Goal: Communication & Community: Share content

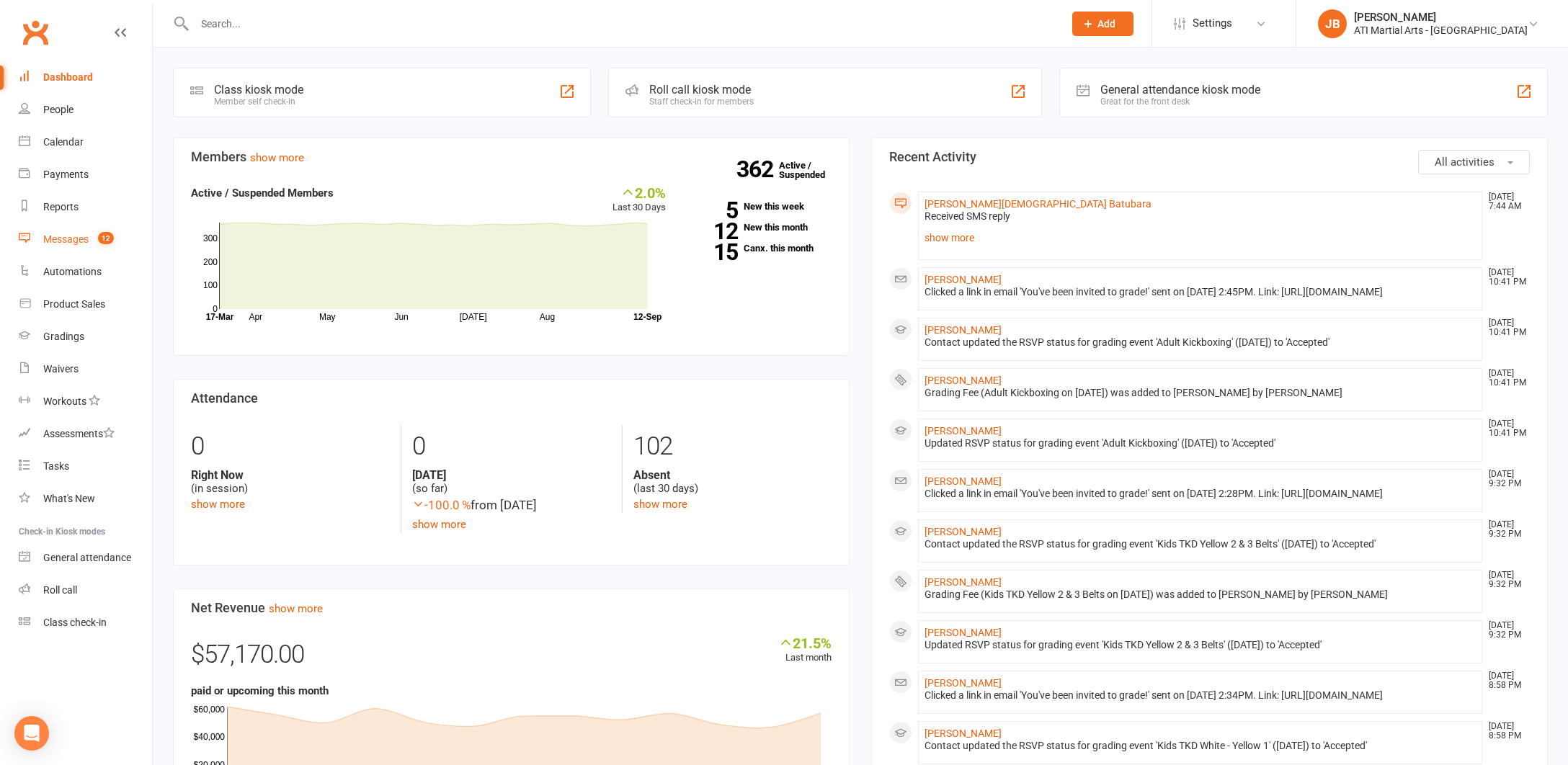
click at [59, 243] on div "Messages" at bounding box center [66, 239] width 45 height 12
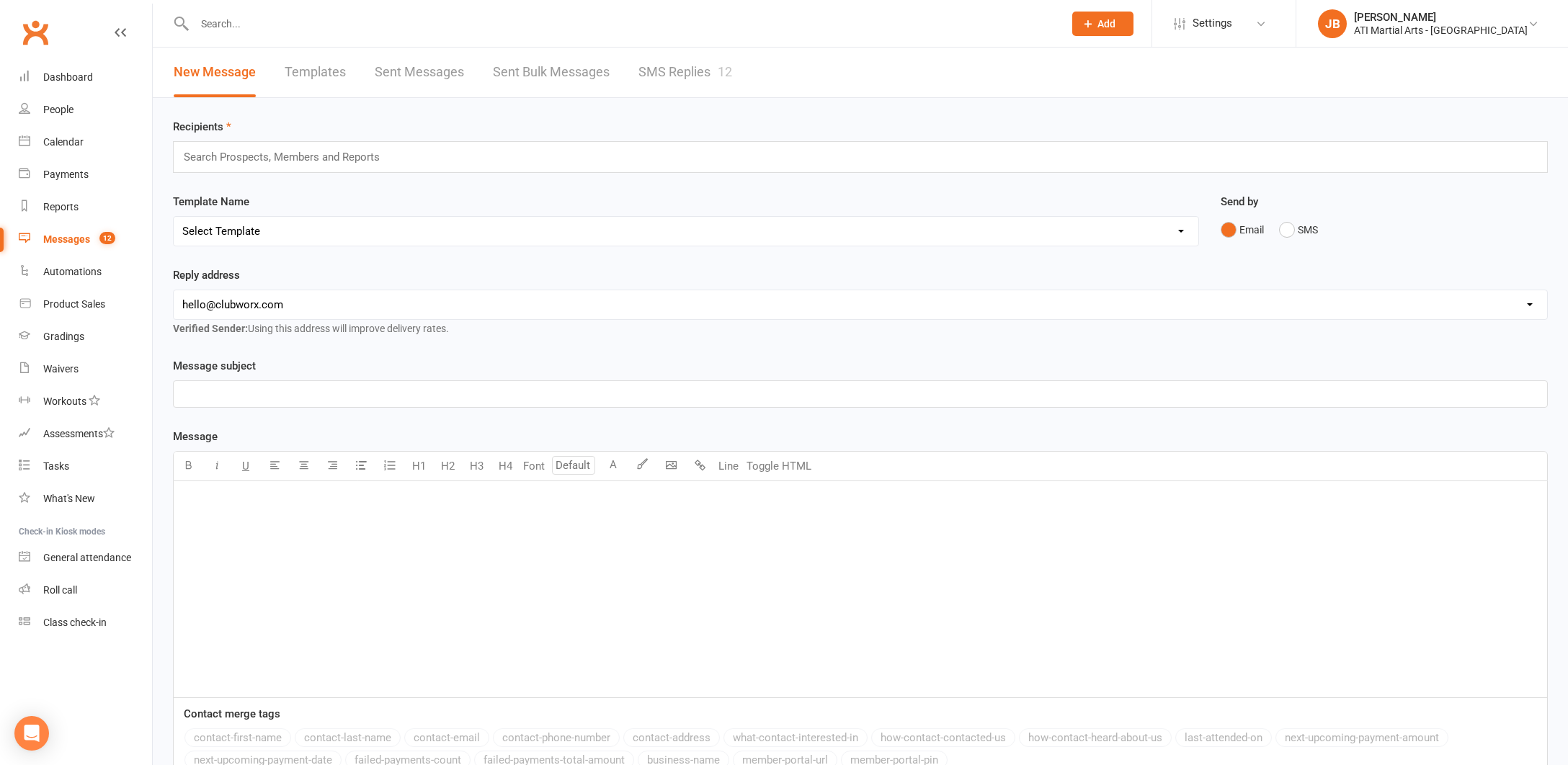
click at [660, 70] on link "SMS Replies 12" at bounding box center [685, 72] width 94 height 49
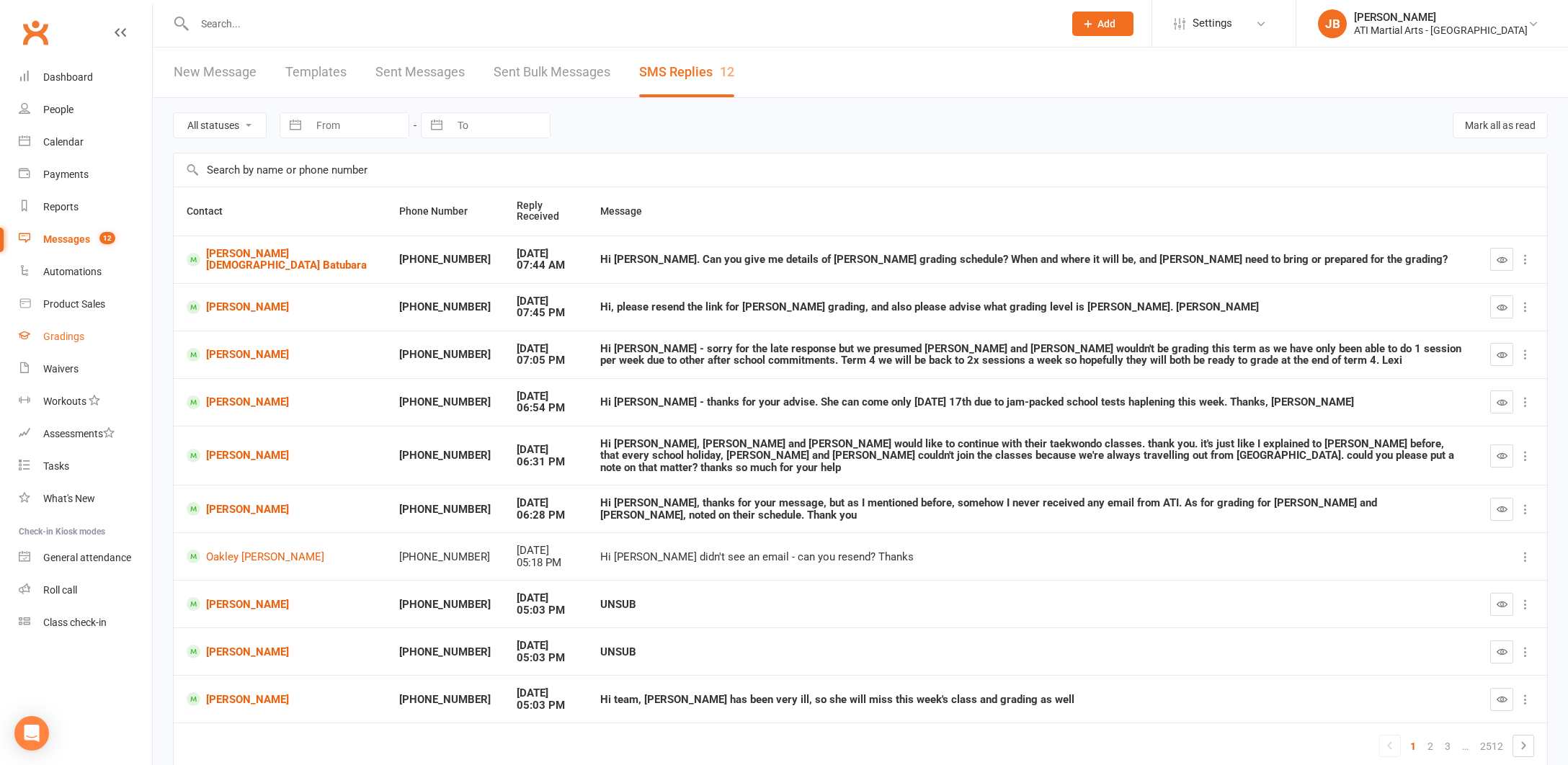
click at [54, 338] on div "Gradings" at bounding box center [64, 336] width 41 height 12
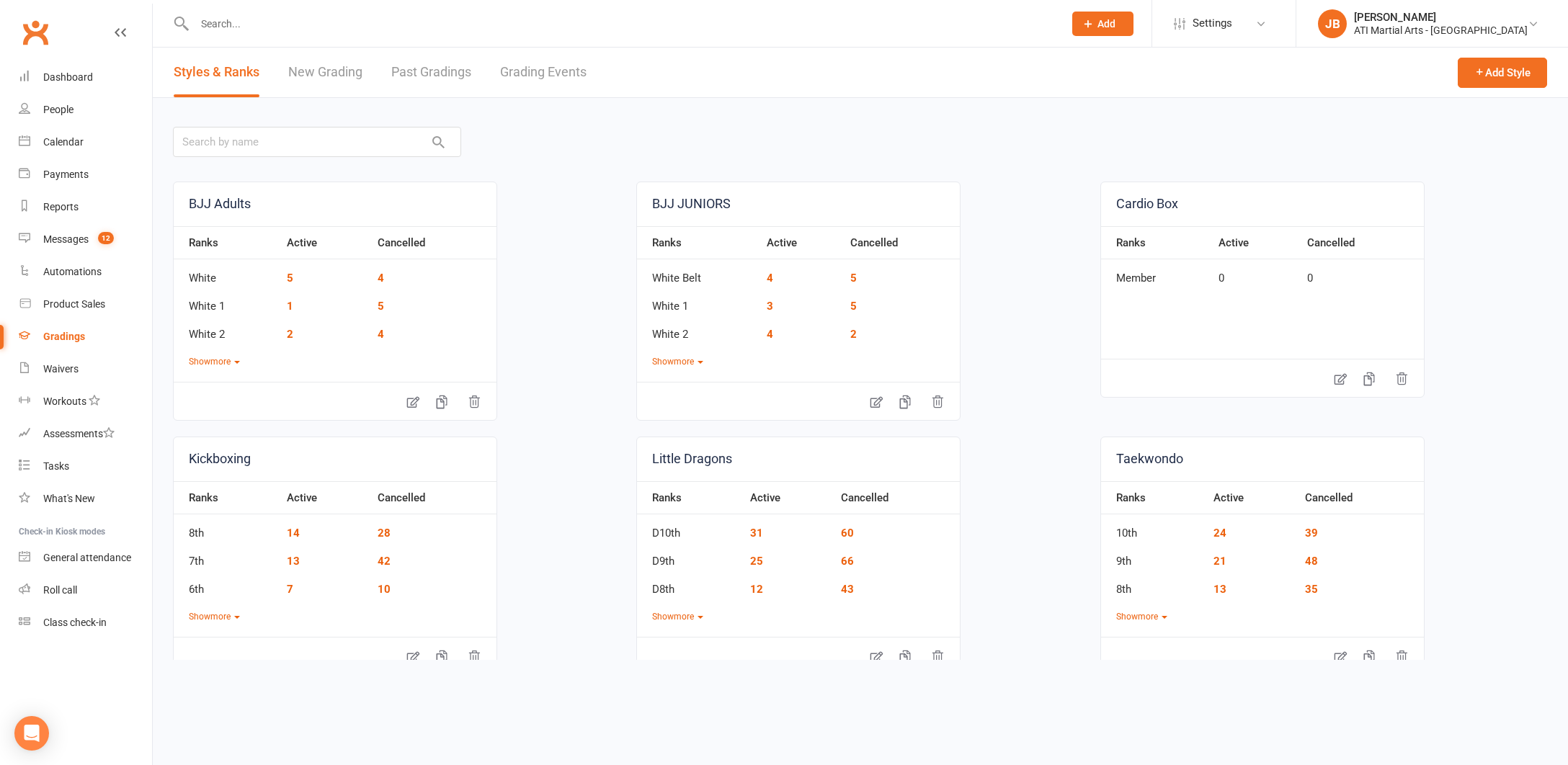
click at [515, 73] on link "Grading Events" at bounding box center [543, 72] width 86 height 49
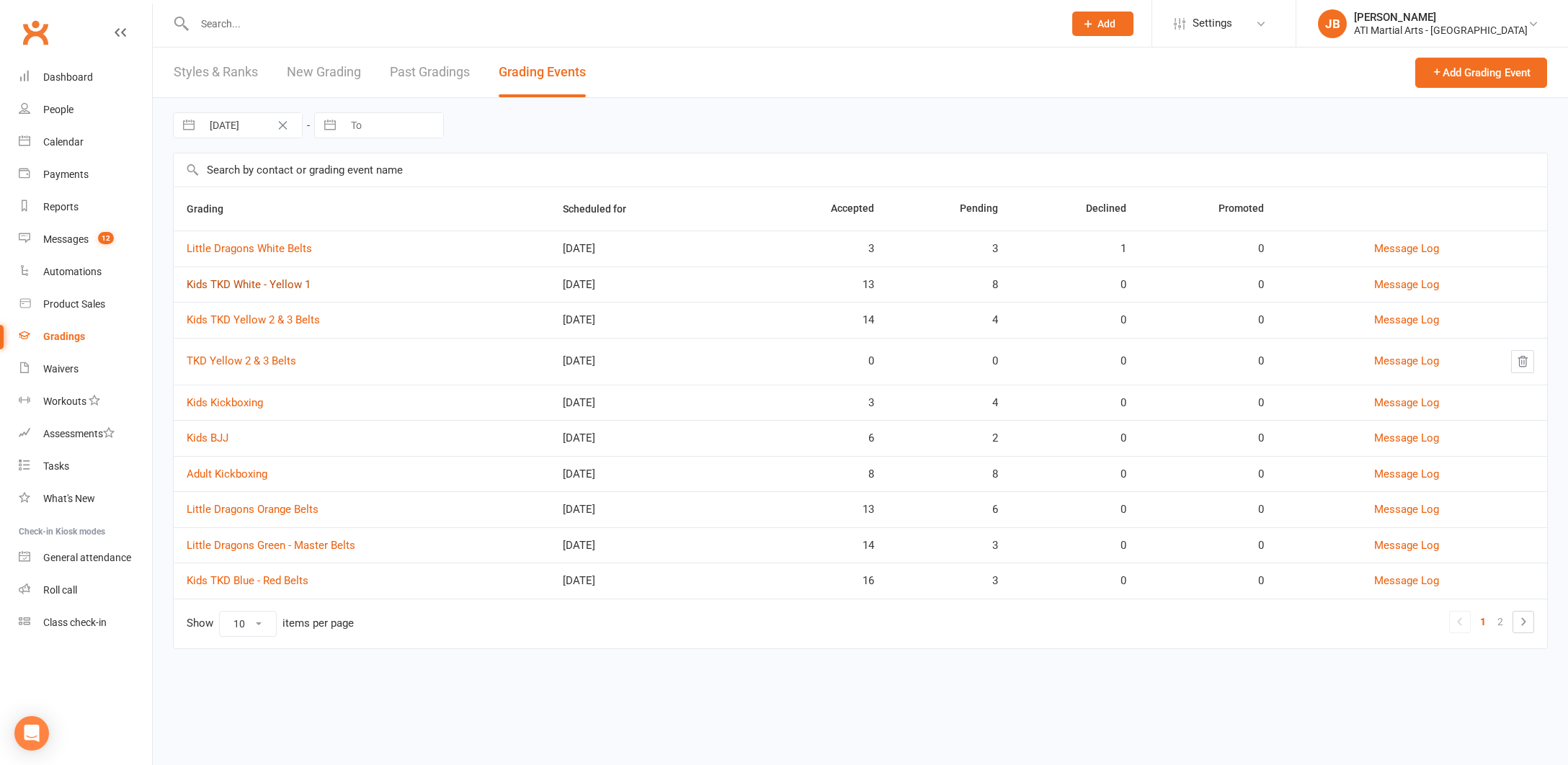
click at [244, 286] on link "Kids TKD White - Yellow 1" at bounding box center [249, 284] width 124 height 13
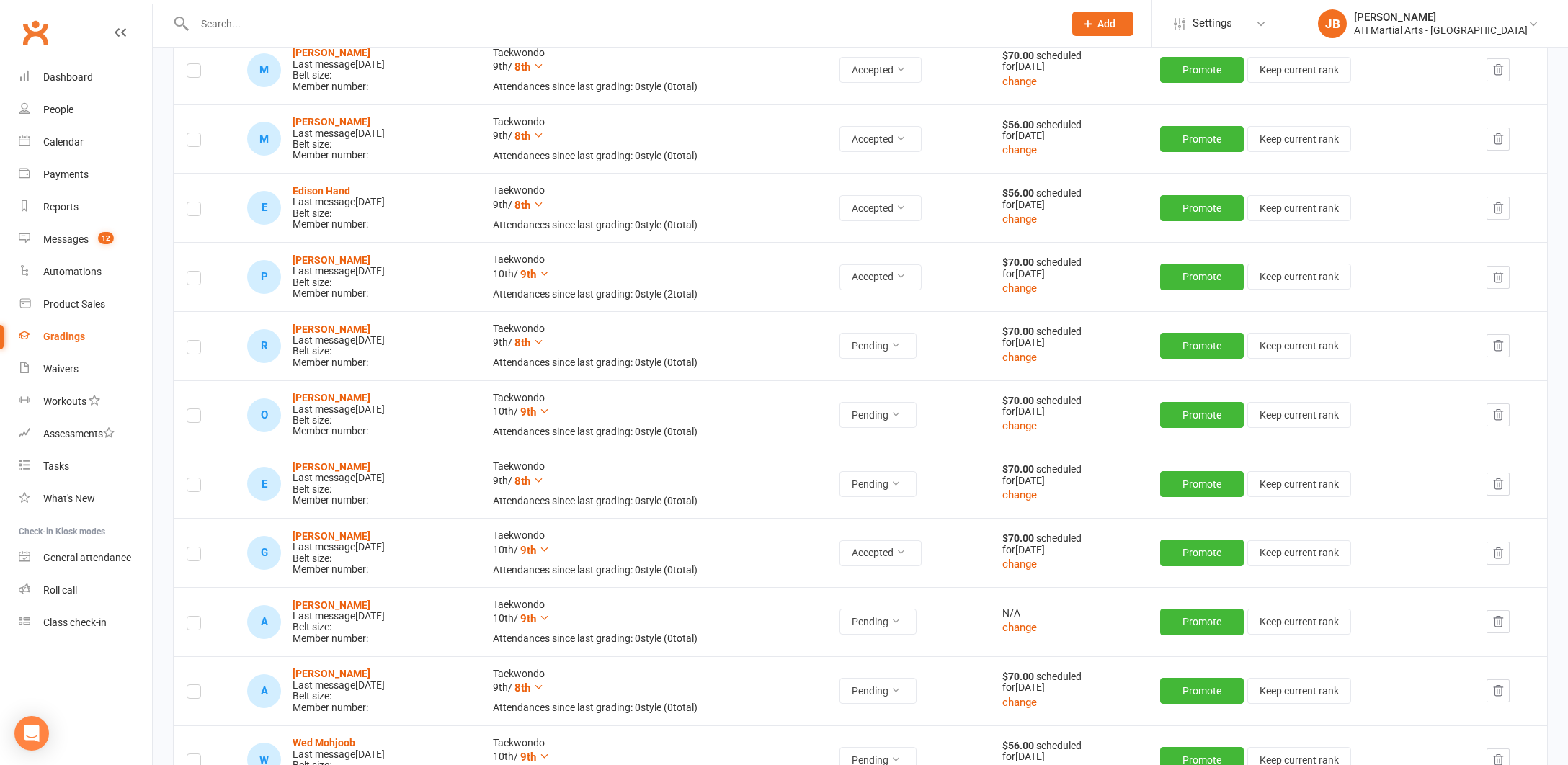
scroll to position [470, 0]
click at [196, 625] on label at bounding box center [194, 625] width 14 height 0
click at [196, 616] on input "checkbox" at bounding box center [194, 616] width 14 height 0
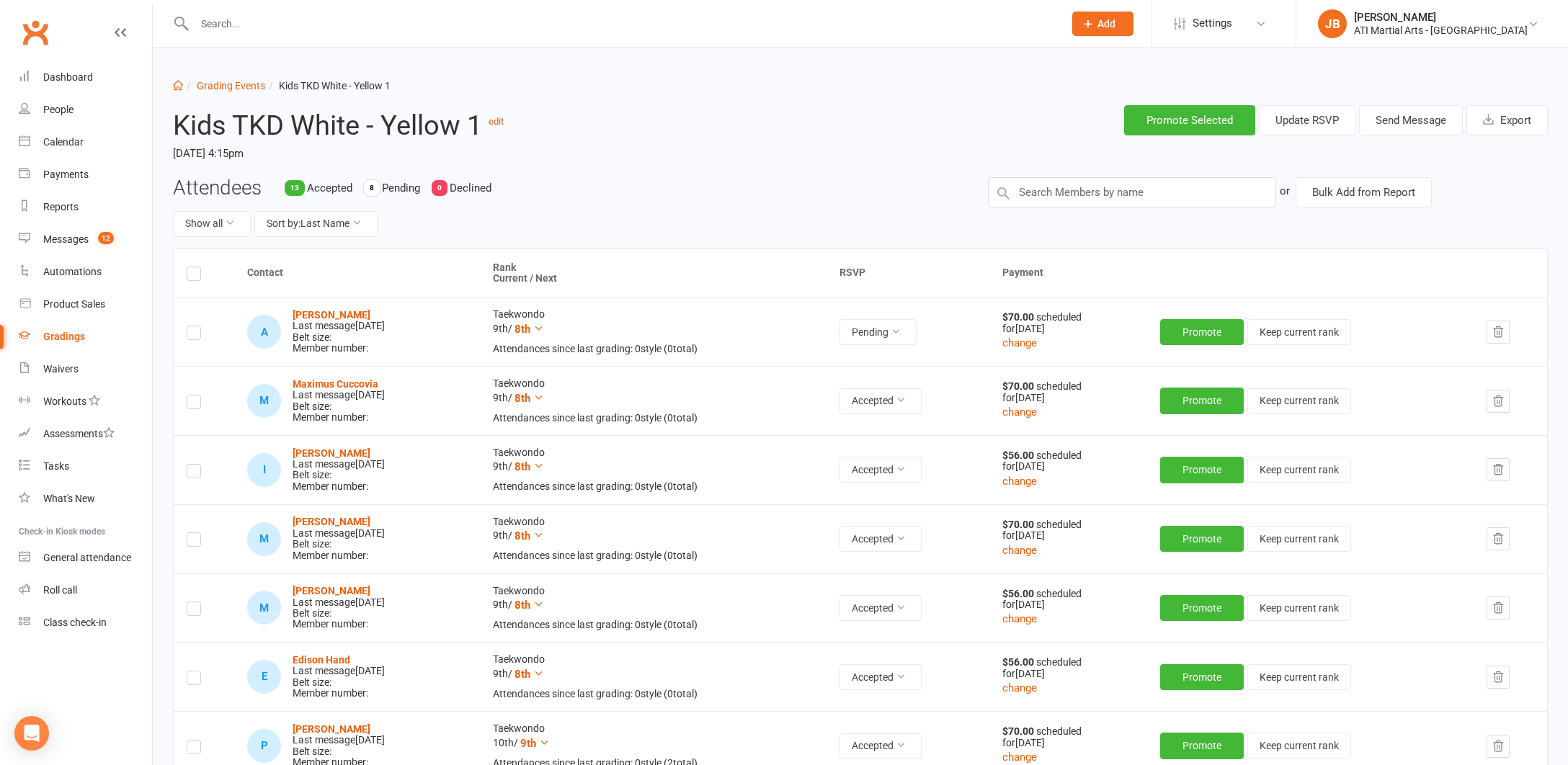
scroll to position [0, 0]
click at [1411, 121] on button "Send Message" at bounding box center [1410, 120] width 103 height 31
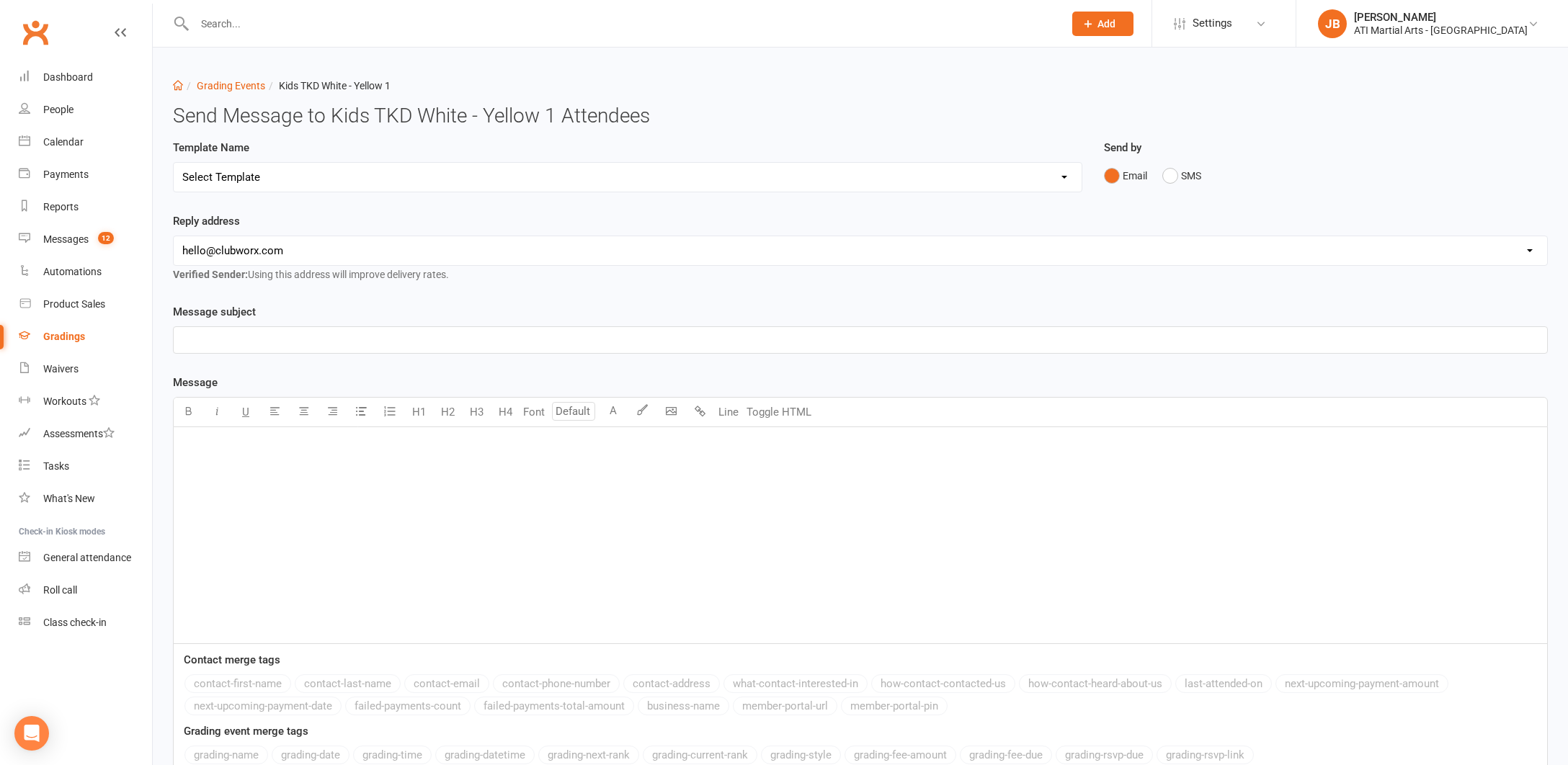
select select "2"
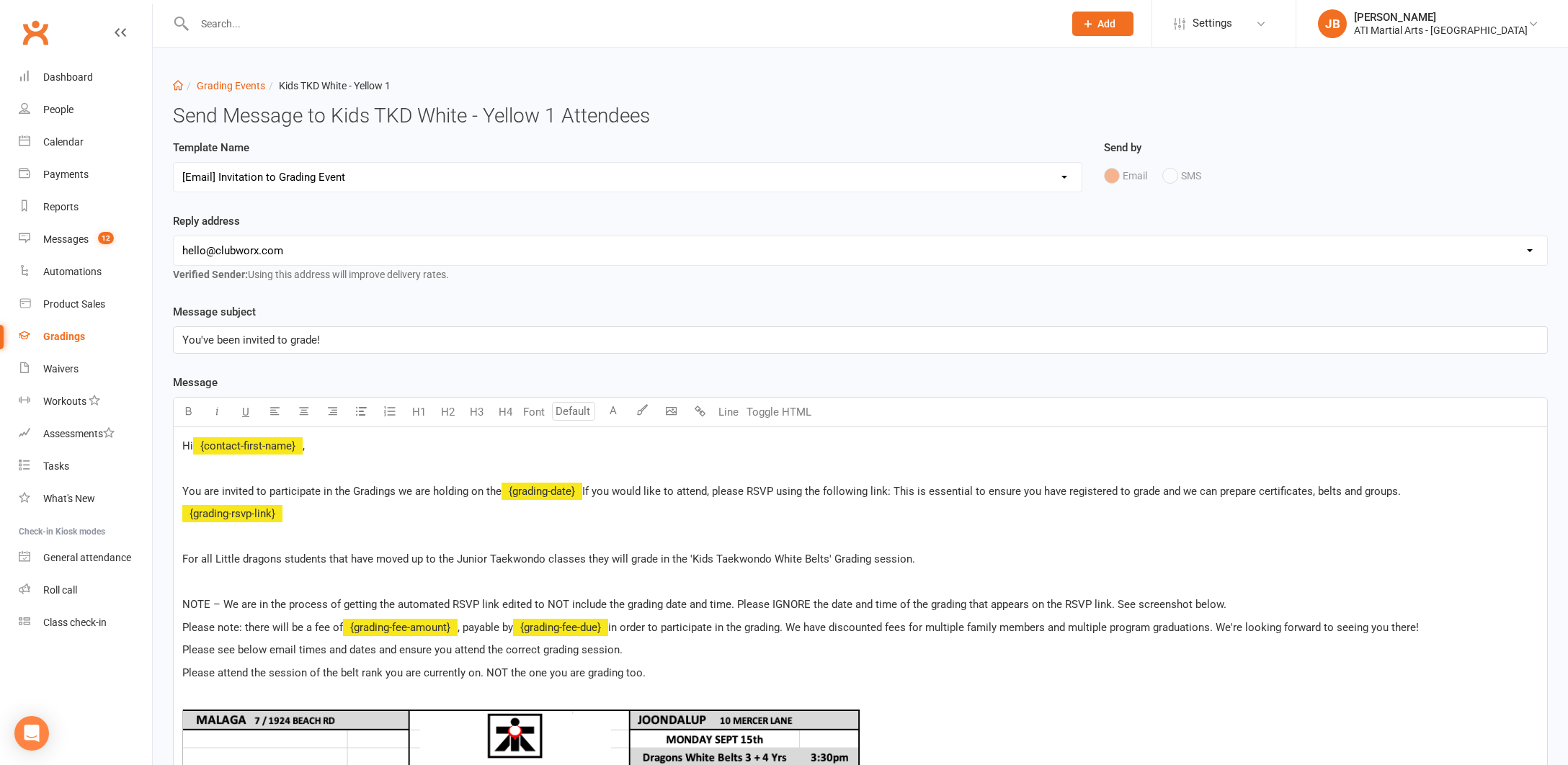
select select "1"
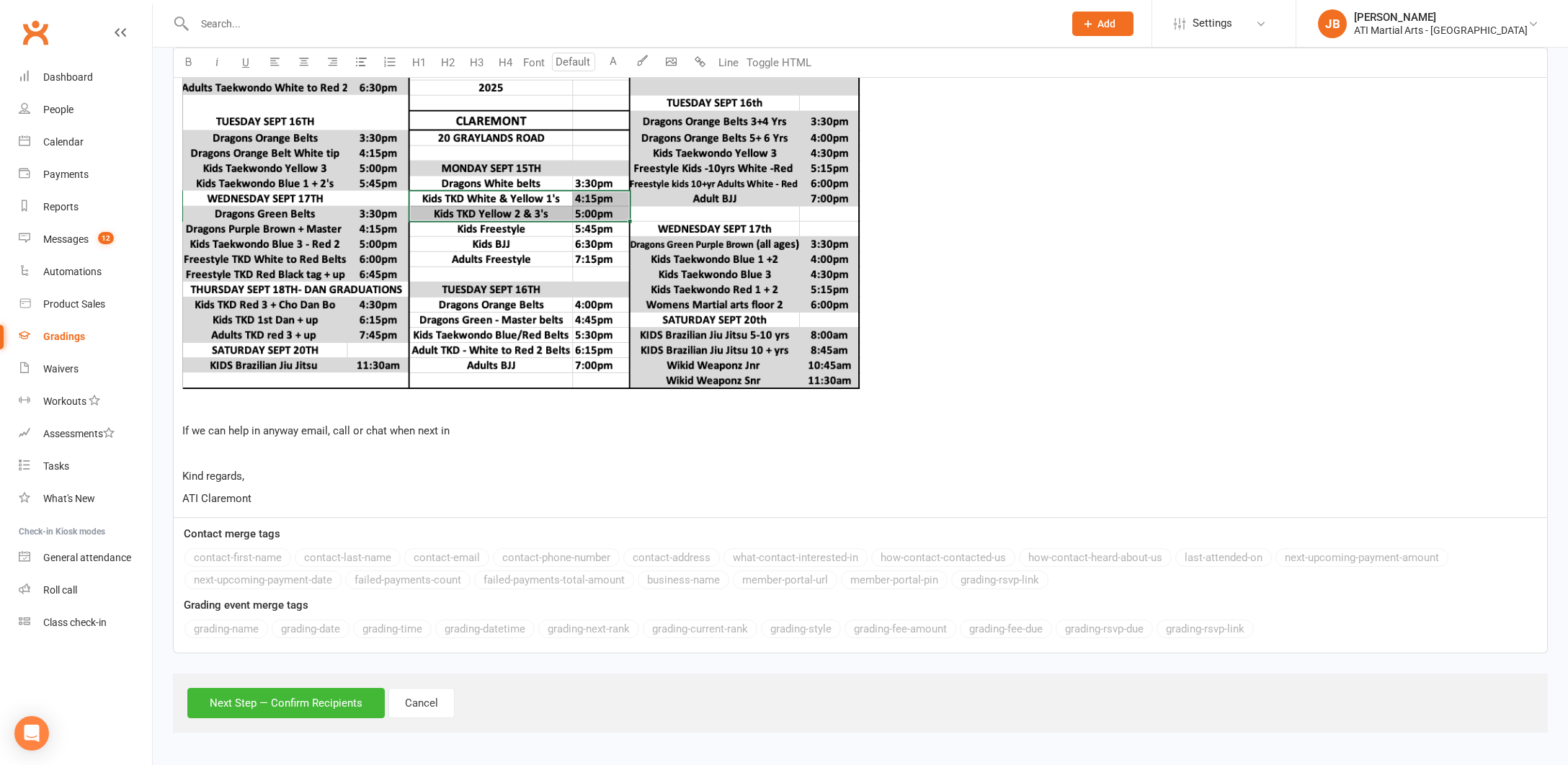
scroll to position [774, 0]
click at [325, 693] on button "Next Step — Confirm Recipients" at bounding box center [286, 703] width 198 height 31
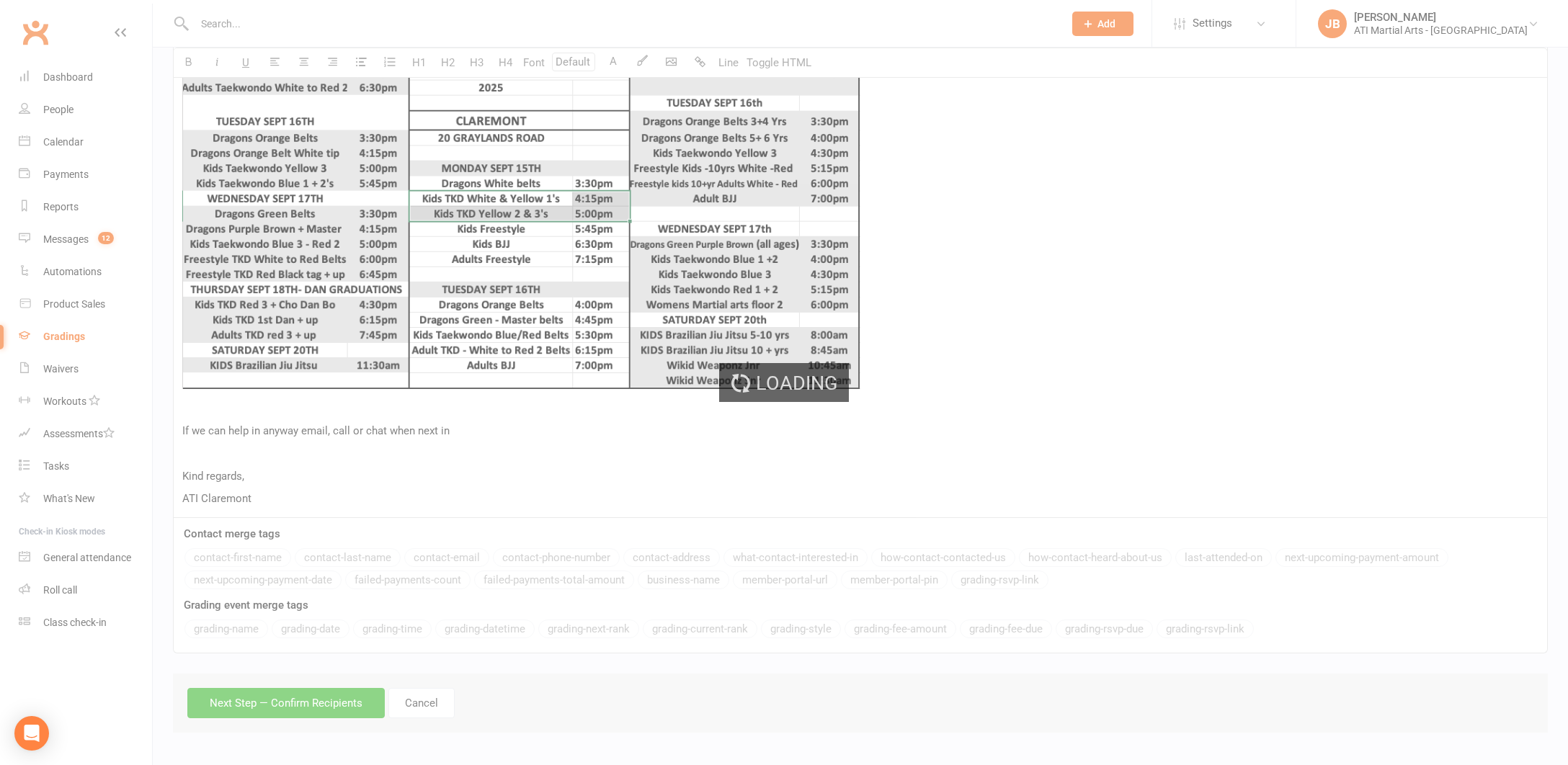
scroll to position [704, 0]
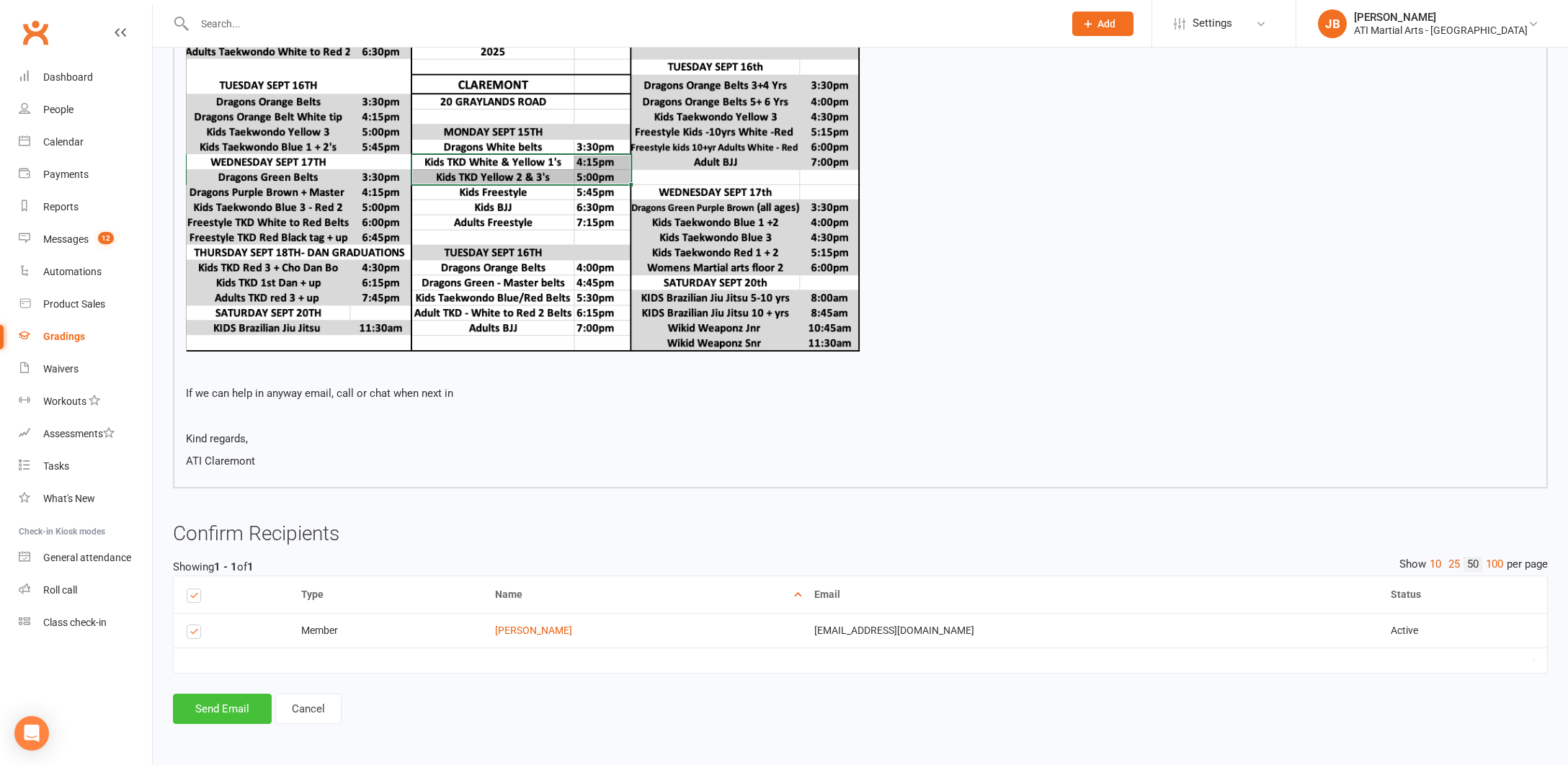
click at [218, 694] on button "Send Email" at bounding box center [222, 709] width 99 height 31
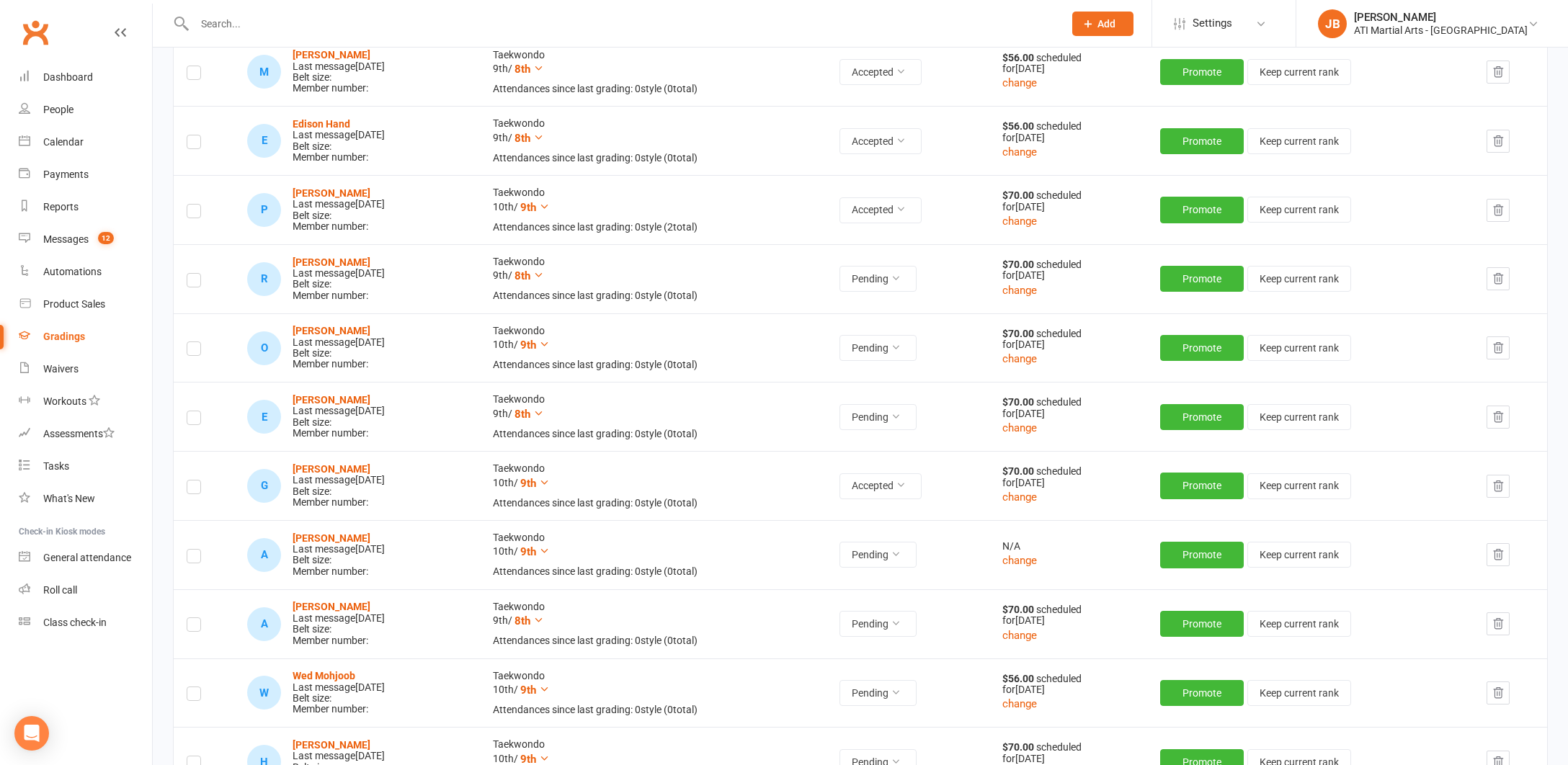
scroll to position [536, 0]
click at [325, 532] on strong "[PERSON_NAME]" at bounding box center [331, 538] width 78 height 12
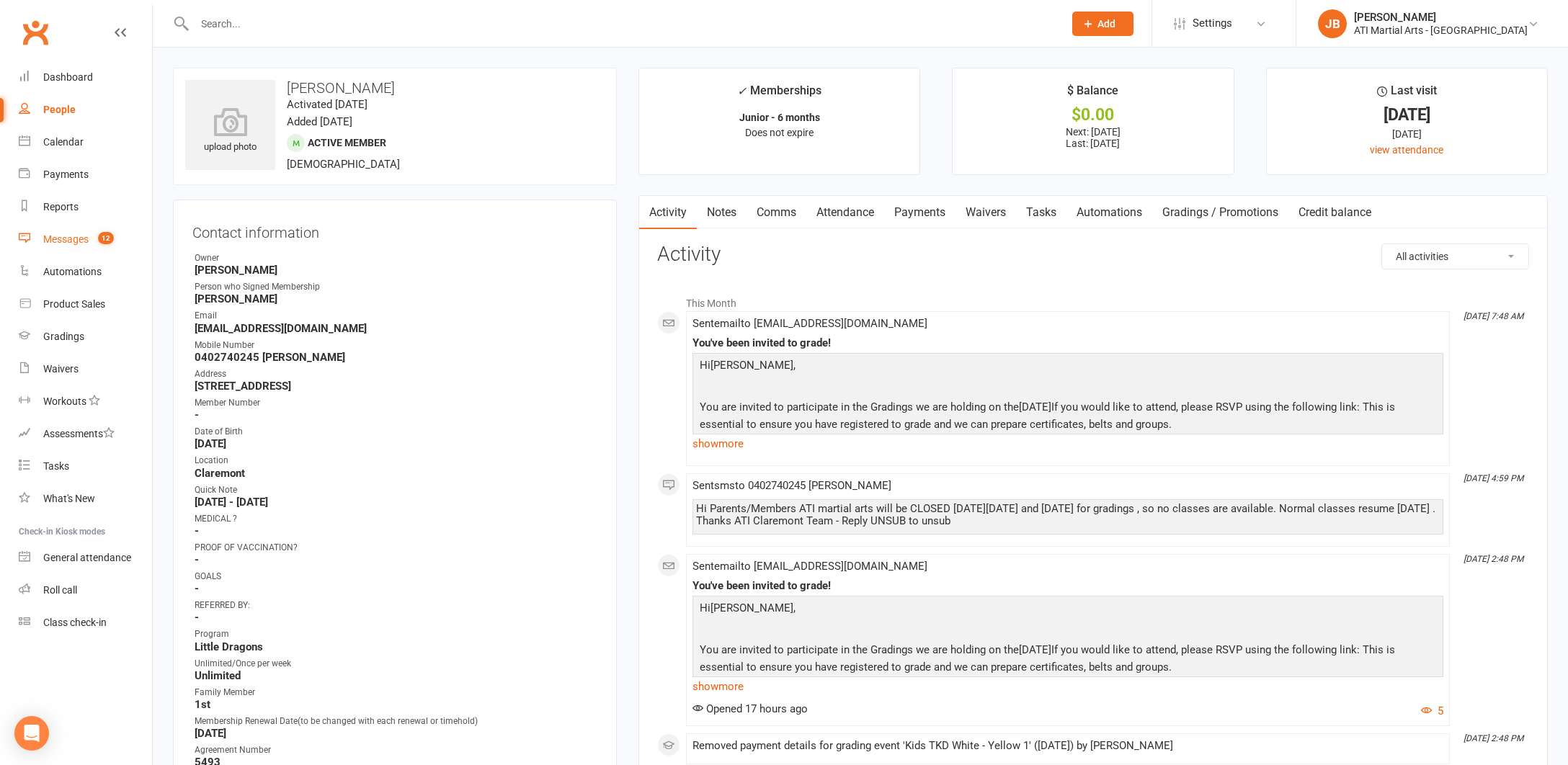
click at [60, 237] on div "Messages" at bounding box center [66, 239] width 45 height 12
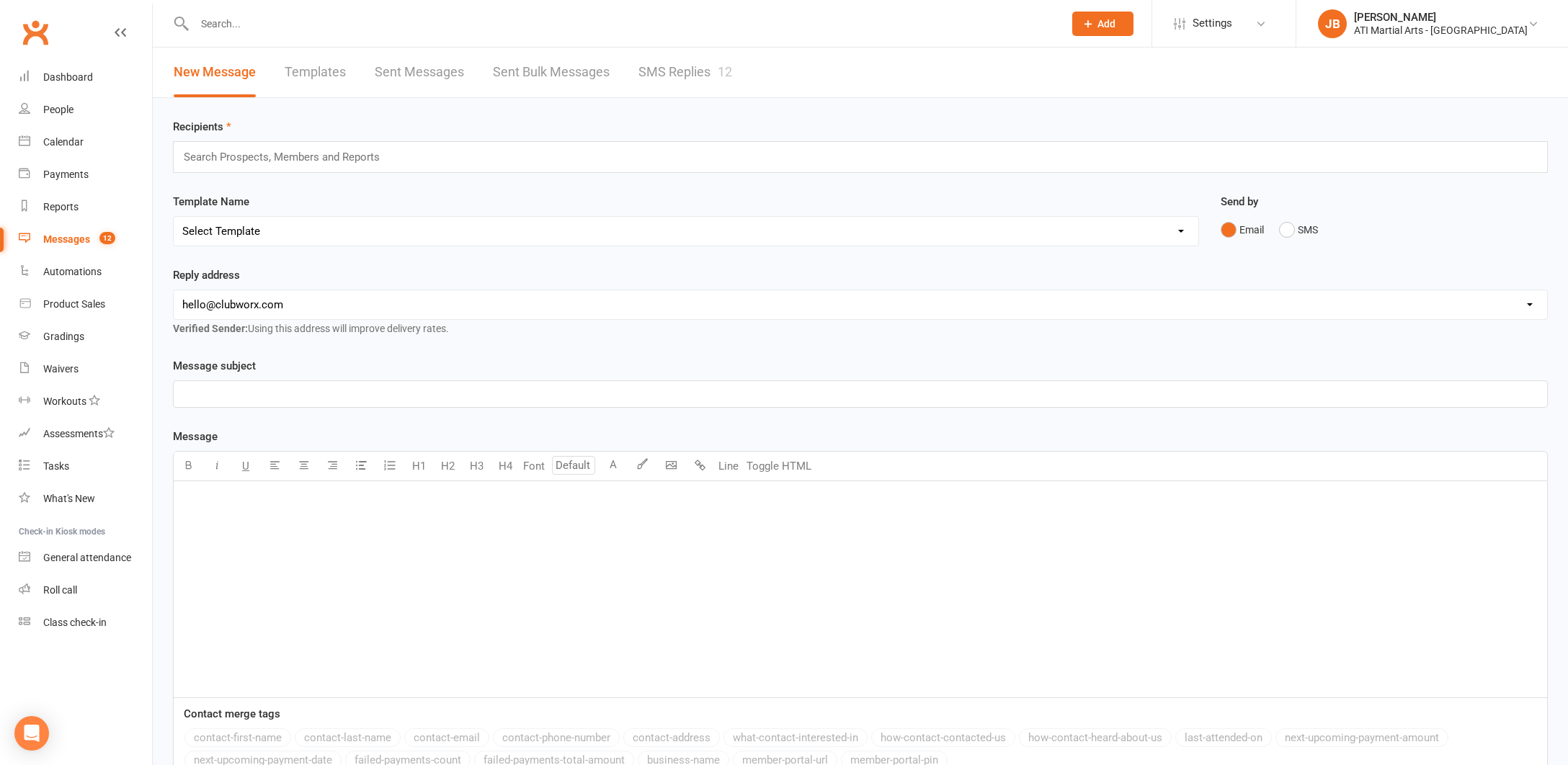
click at [665, 69] on link "SMS Replies 12" at bounding box center [685, 72] width 94 height 49
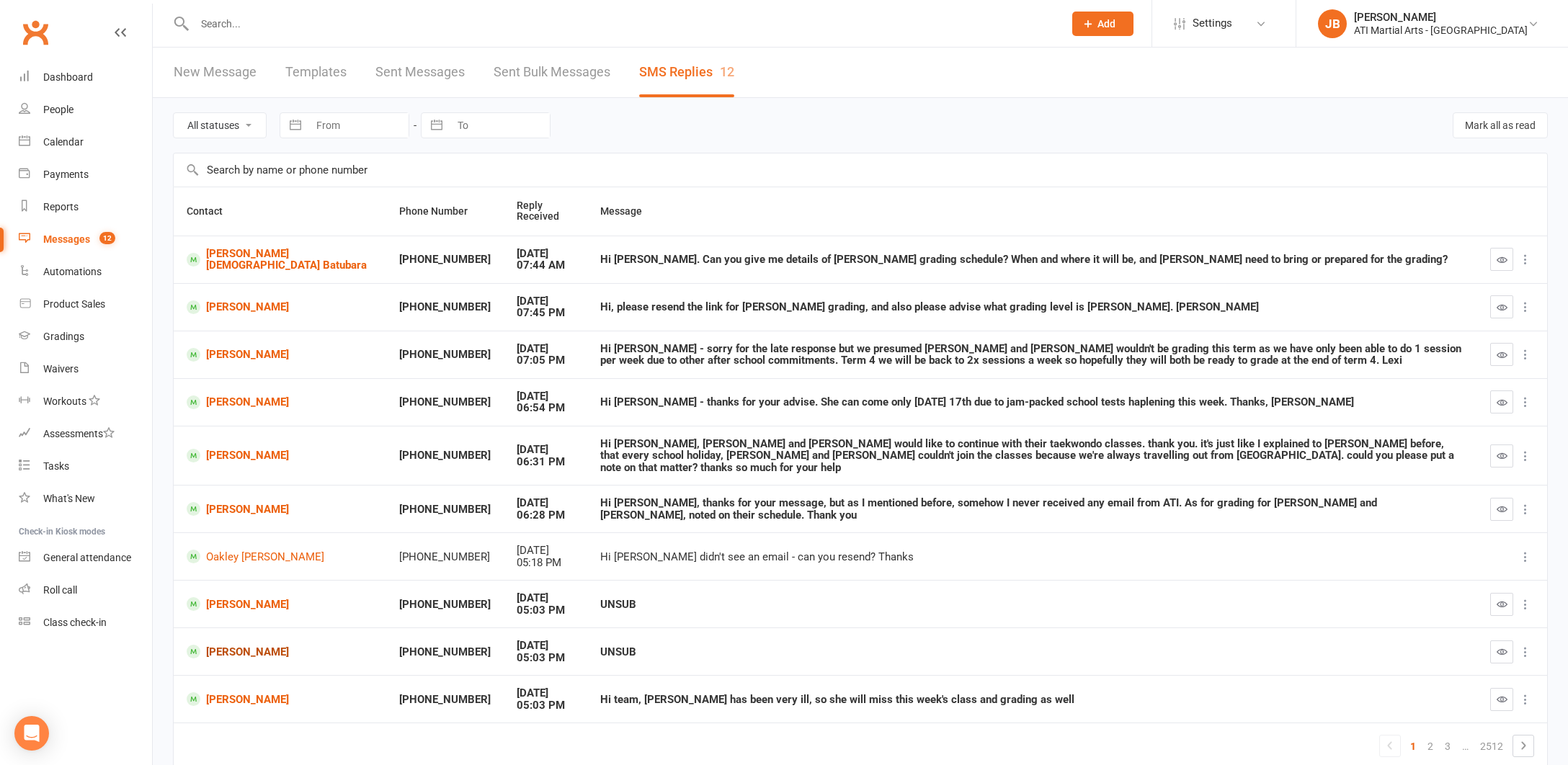
click at [225, 648] on link "Parker Davey" at bounding box center [281, 651] width 187 height 13
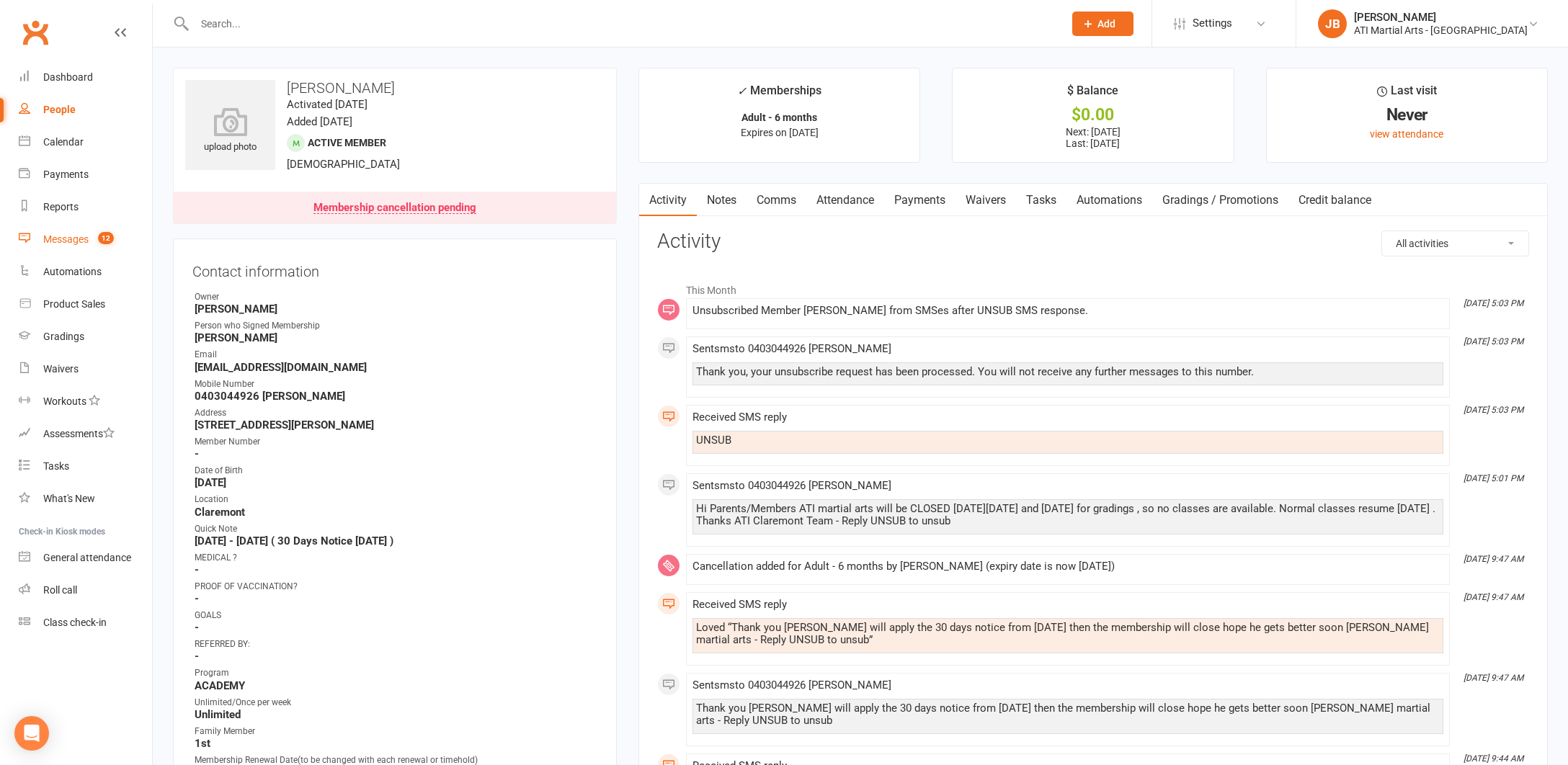
click at [60, 241] on div "Messages" at bounding box center [66, 239] width 45 height 12
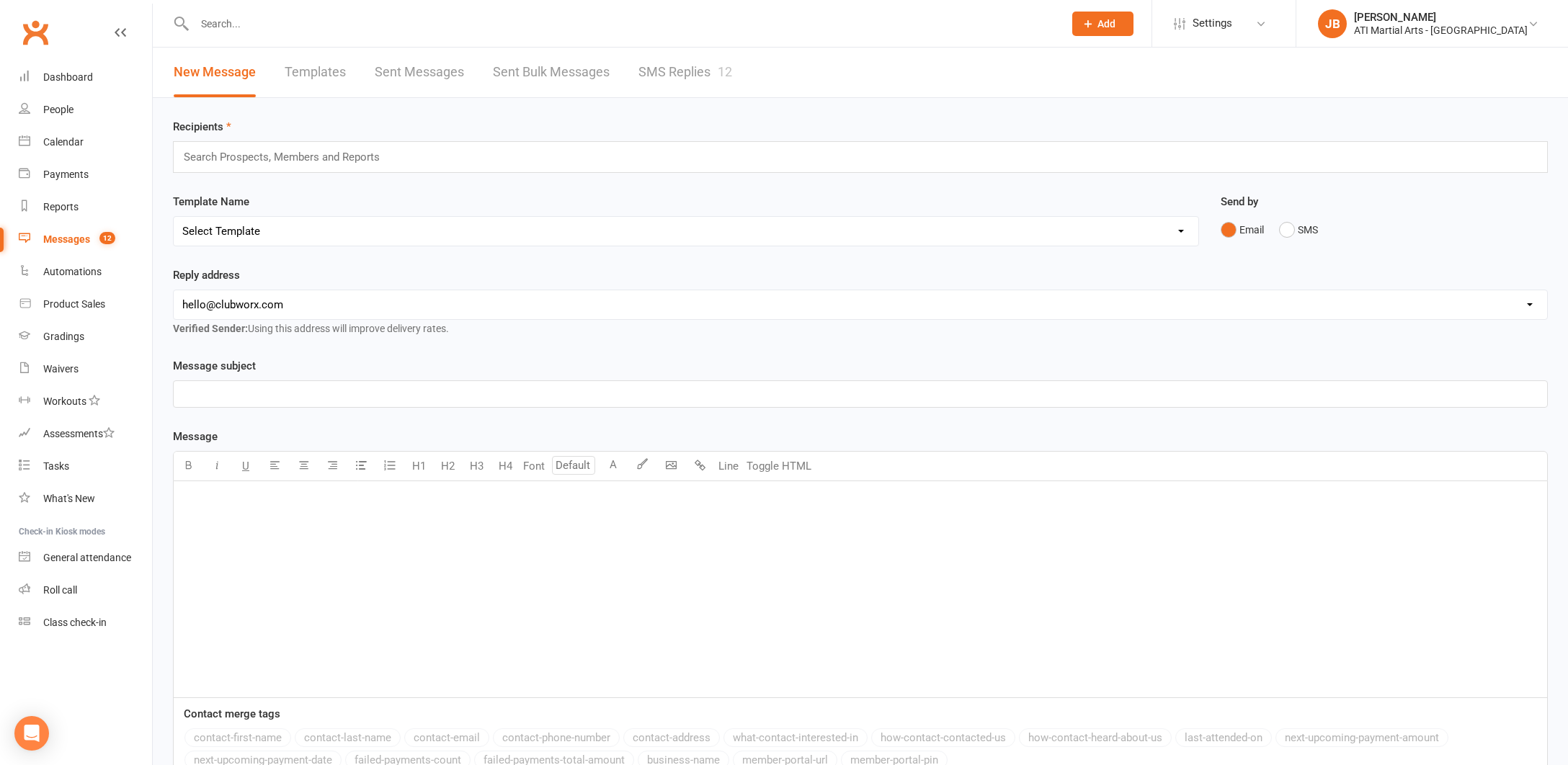
click at [653, 75] on link "SMS Replies 12" at bounding box center [685, 72] width 94 height 49
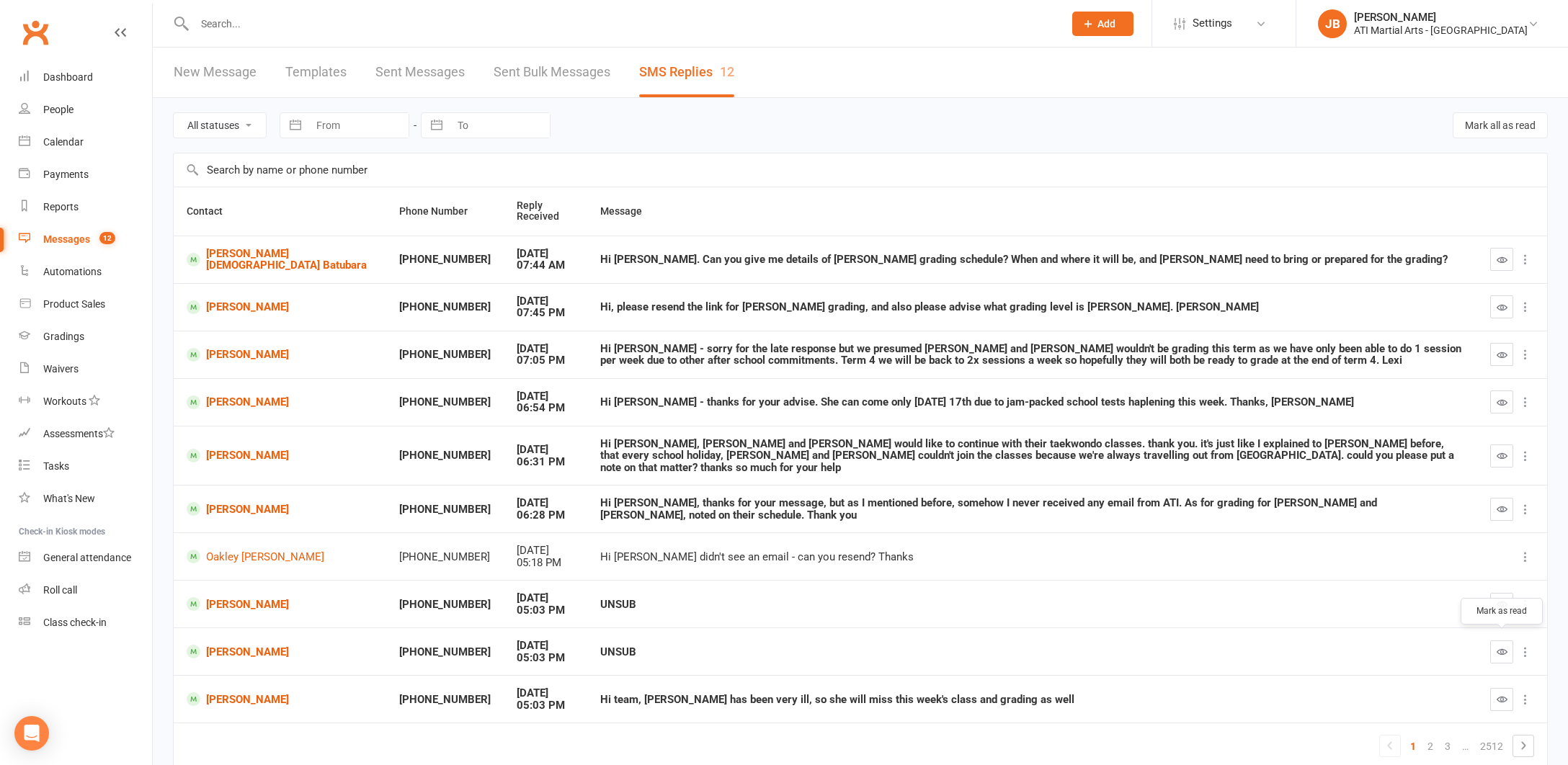
click at [1501, 646] on icon "button" at bounding box center [1502, 652] width 11 height 11
click at [230, 601] on link "Hassan Mohjoob" at bounding box center [281, 603] width 187 height 13
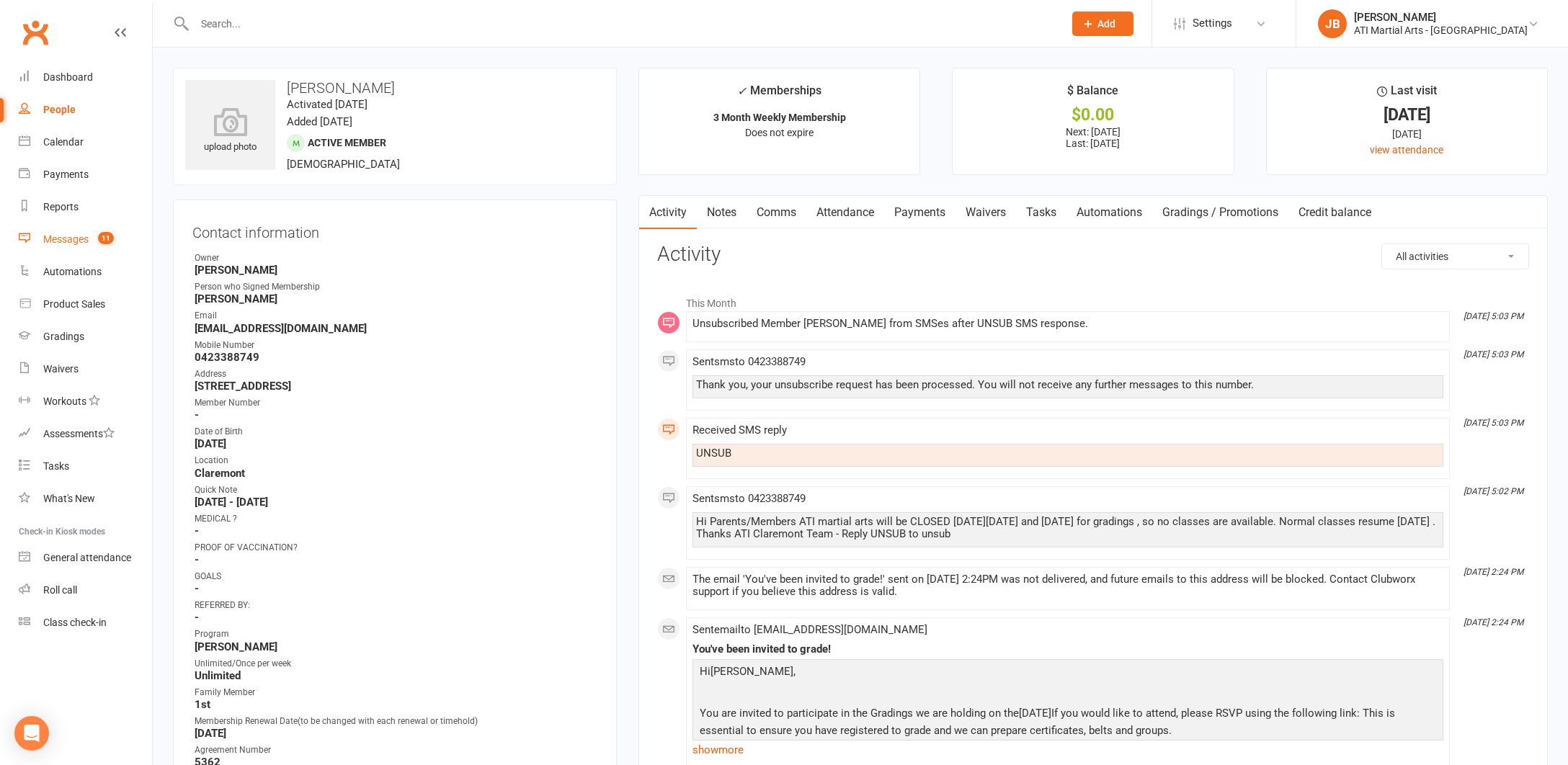
click at [79, 238] on div "Messages" at bounding box center [66, 239] width 45 height 12
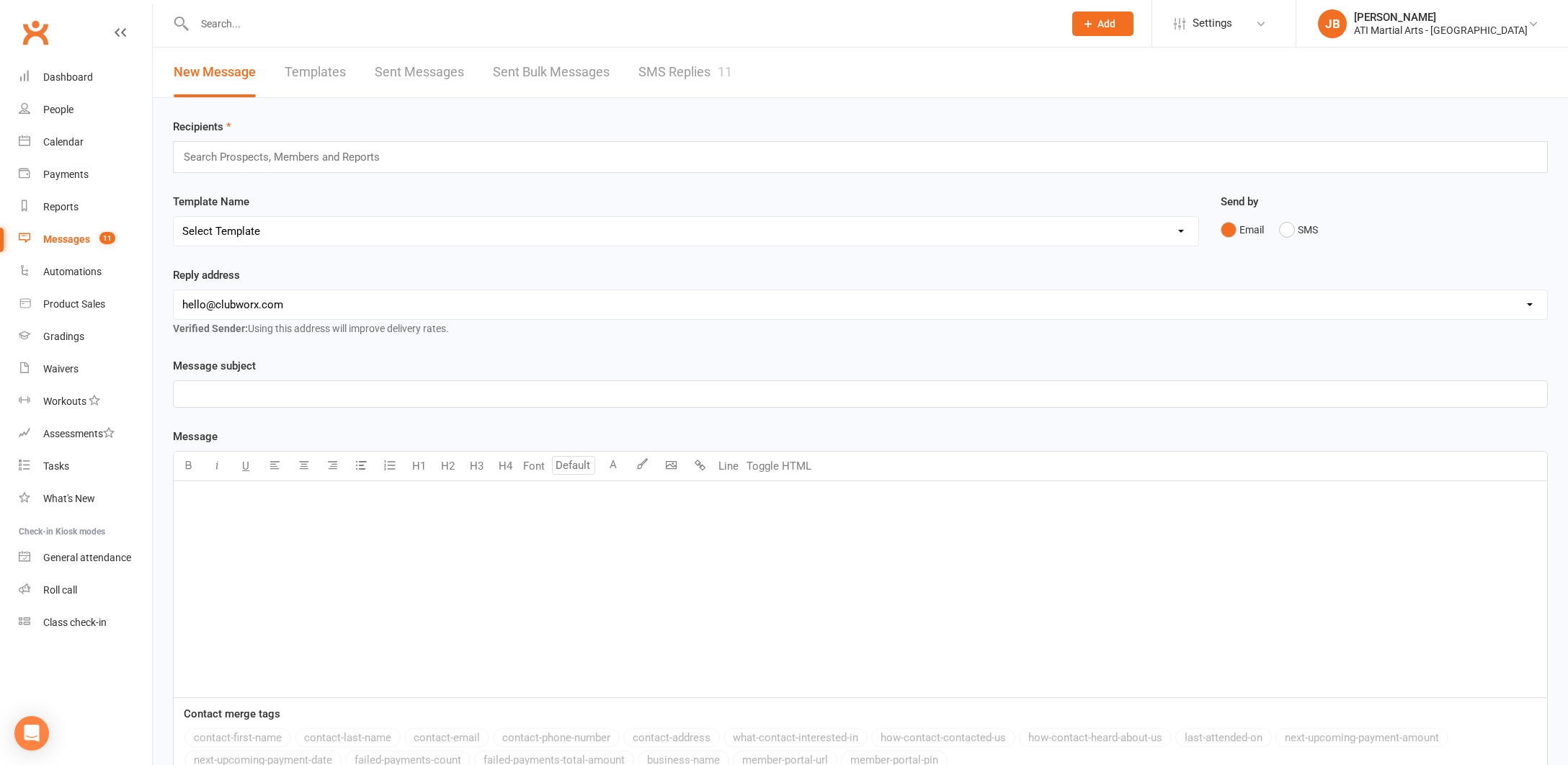
click at [678, 68] on link "SMS Replies 11" at bounding box center [685, 72] width 94 height 49
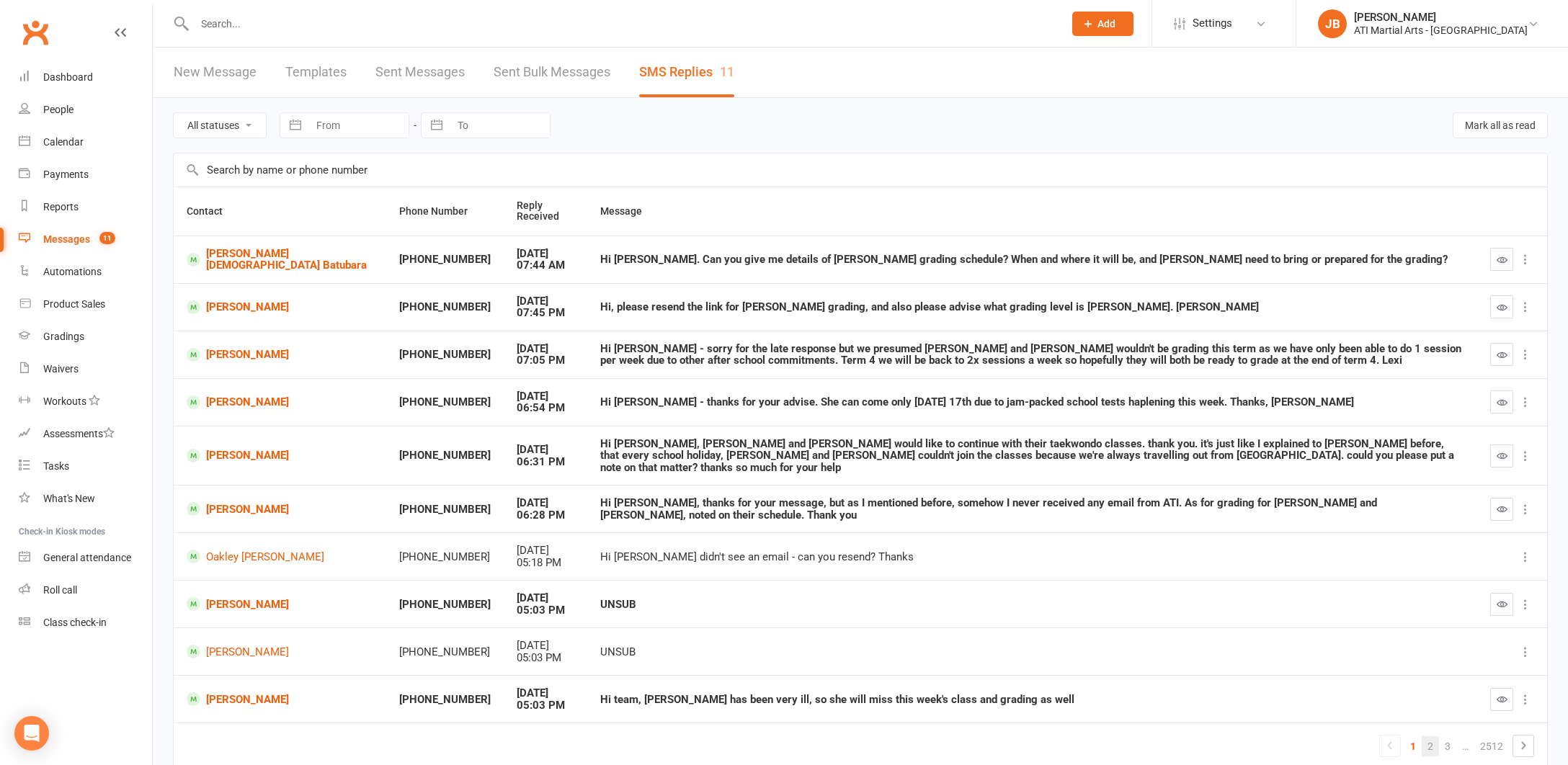
click at [1431, 740] on link "2" at bounding box center [1430, 746] width 17 height 20
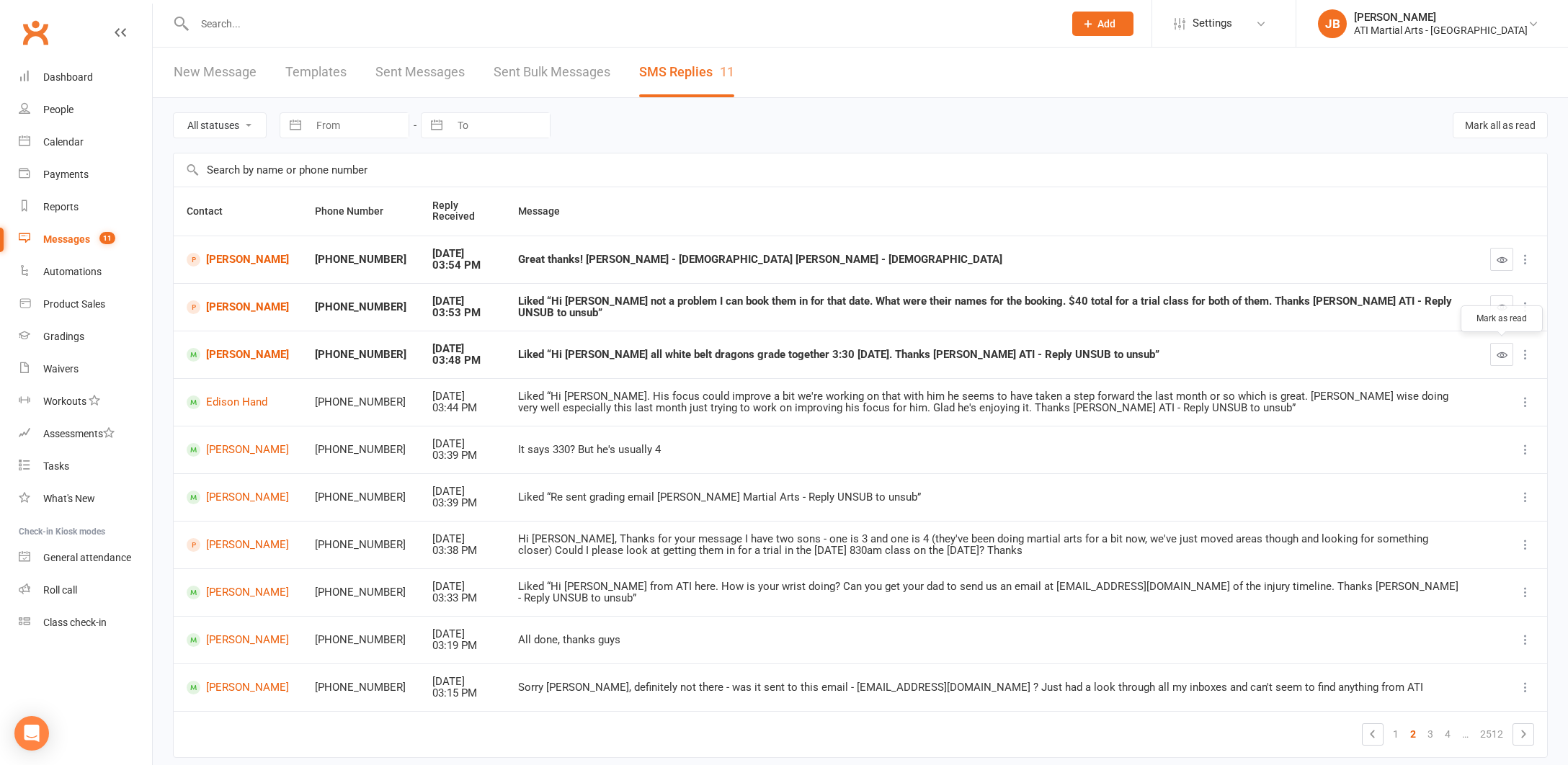
click at [1501, 353] on icon "button" at bounding box center [1502, 355] width 11 height 11
click at [1399, 724] on link "1" at bounding box center [1395, 734] width 17 height 20
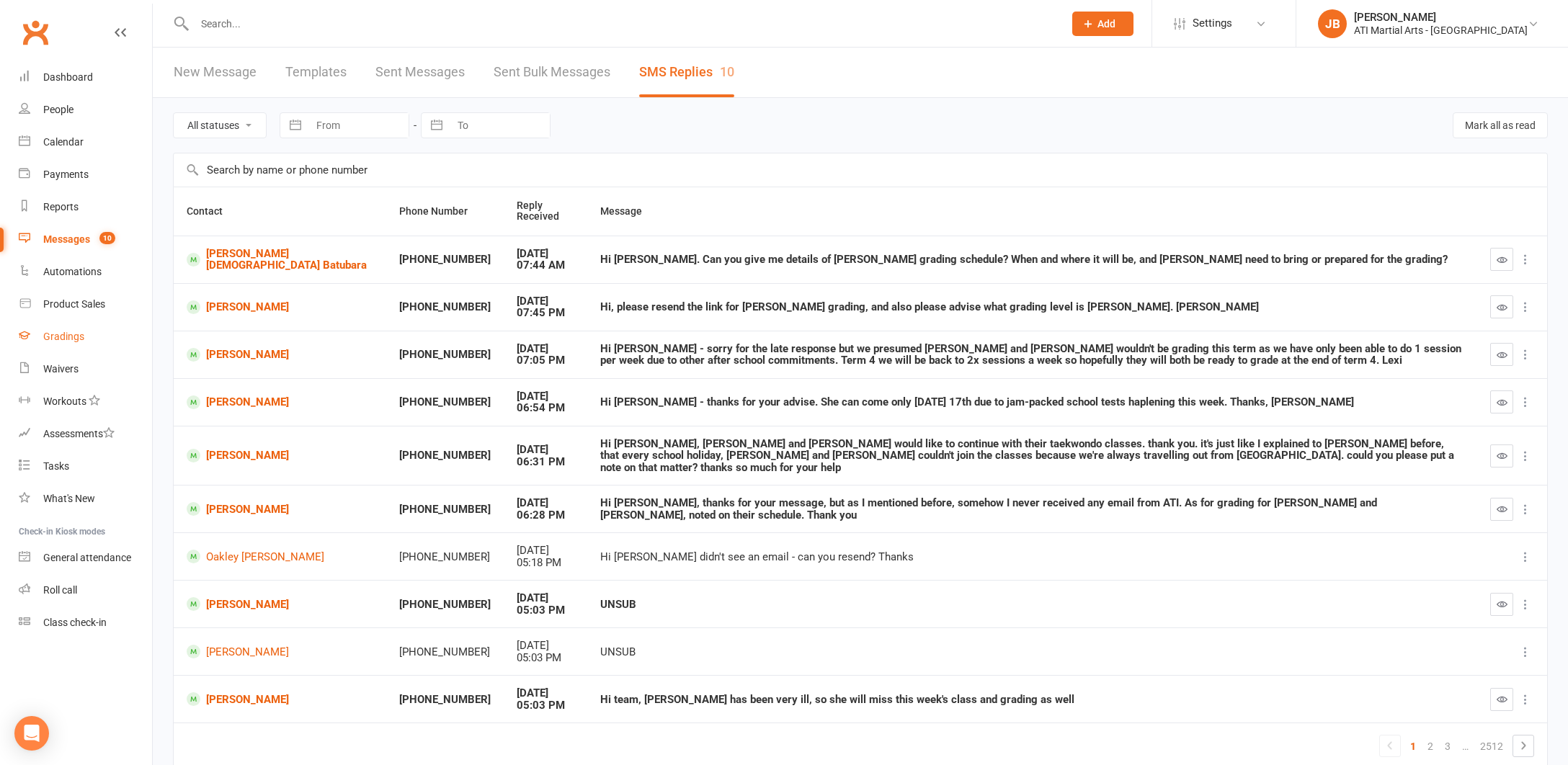
click at [58, 336] on div "Gradings" at bounding box center [64, 336] width 41 height 12
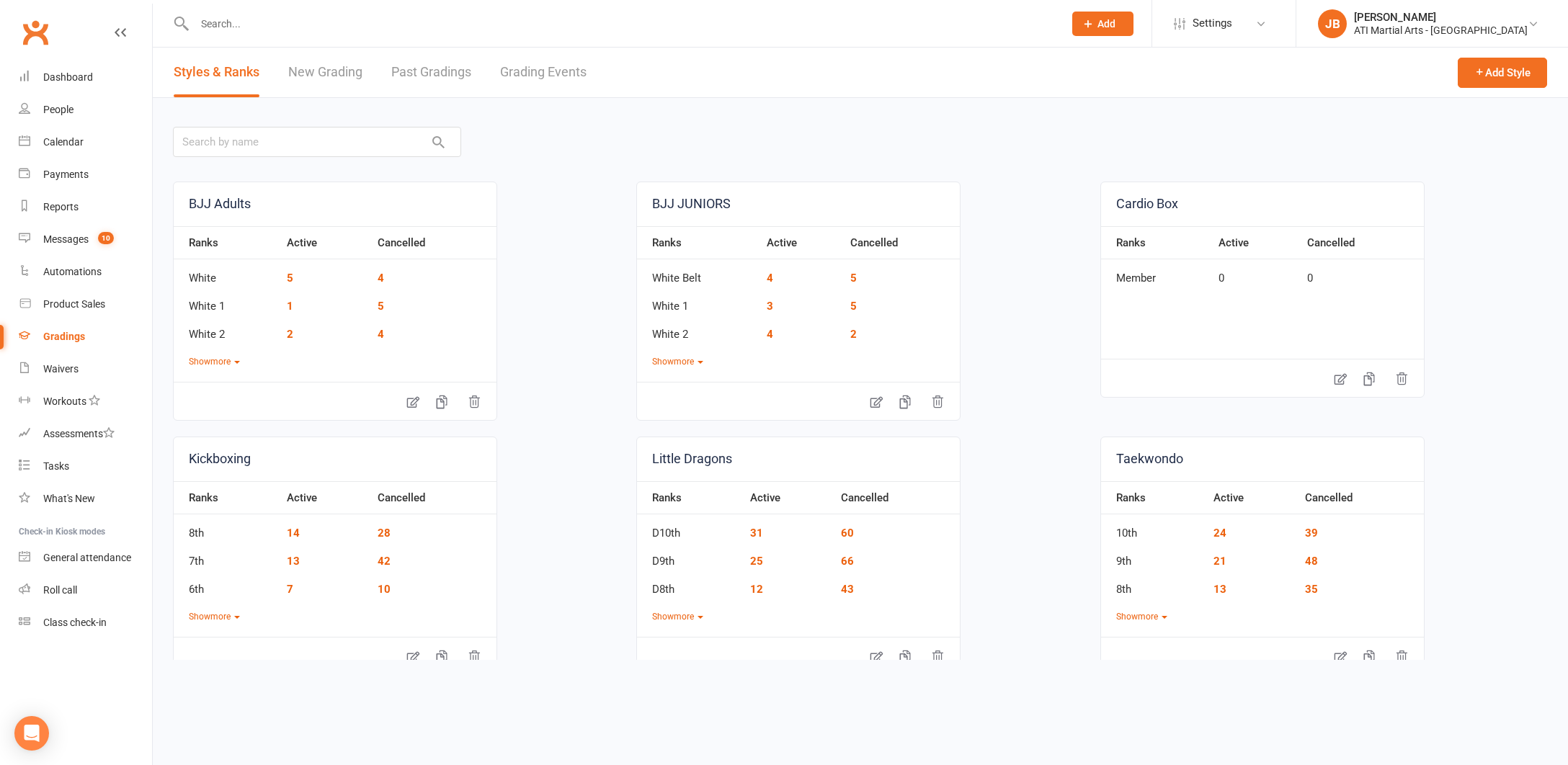
click at [513, 72] on link "Grading Events" at bounding box center [543, 72] width 86 height 49
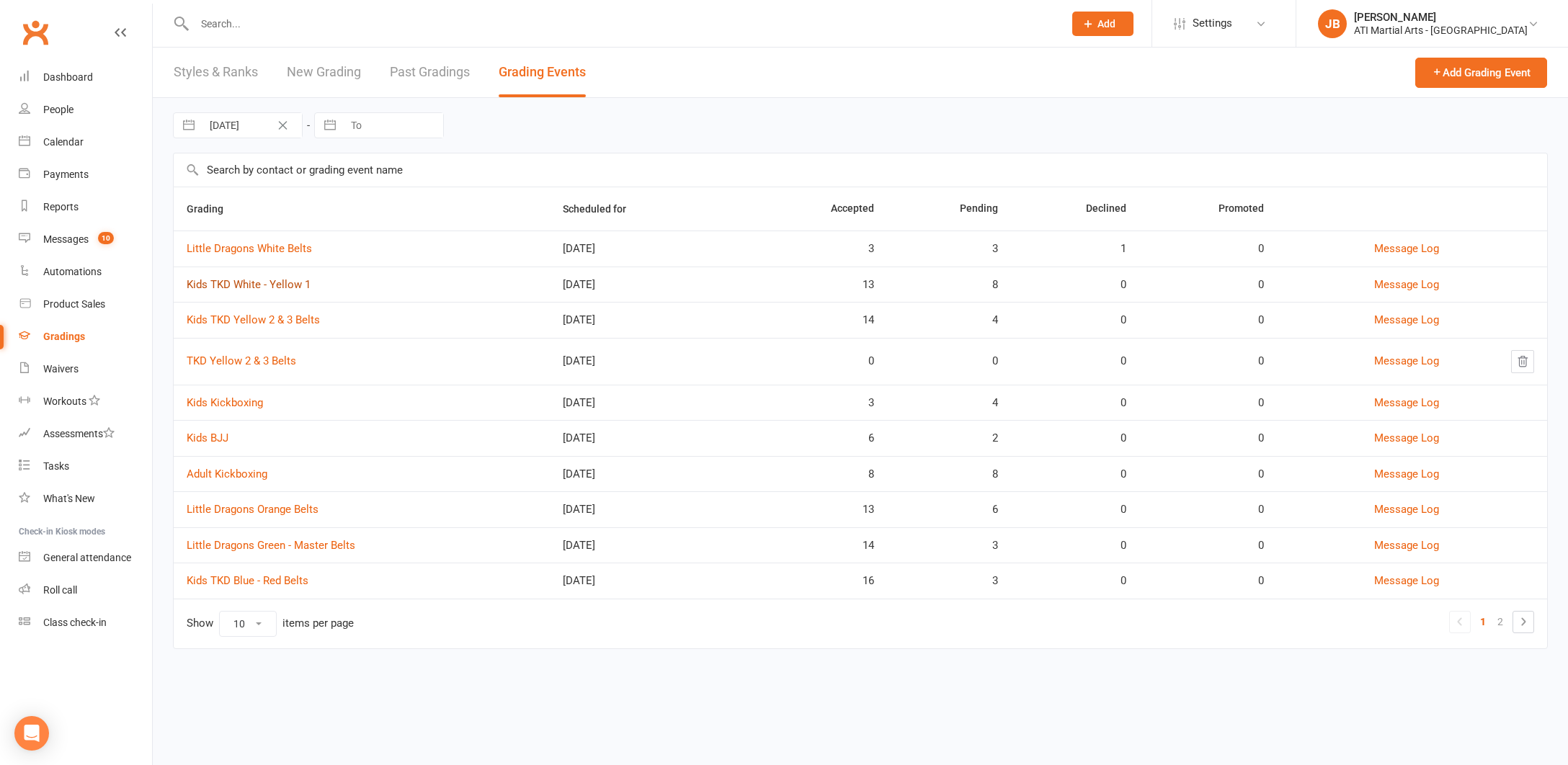
click at [249, 286] on link "Kids TKD White - Yellow 1" at bounding box center [249, 284] width 124 height 13
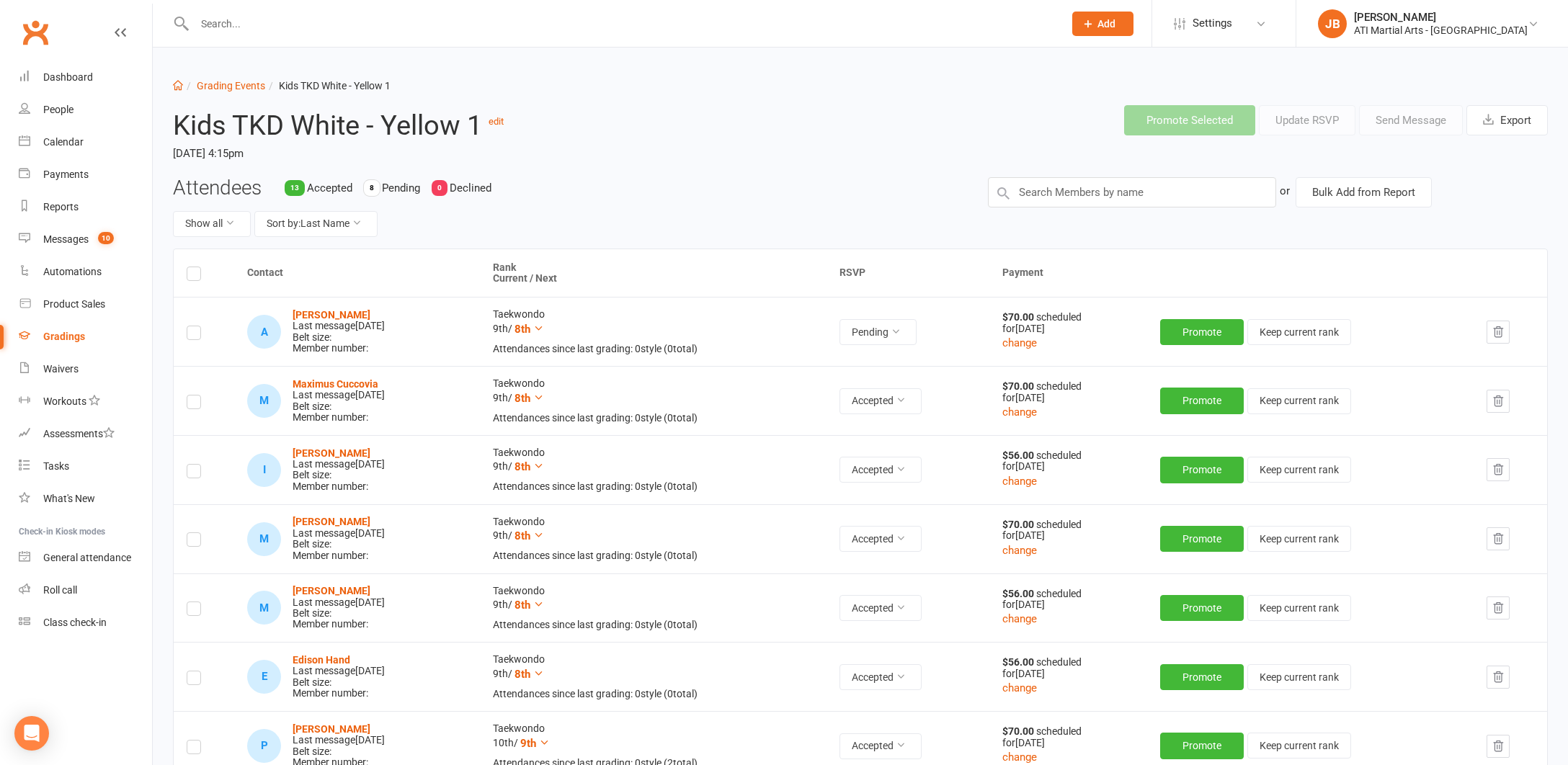
click at [37, 35] on link "Clubworx" at bounding box center [35, 32] width 36 height 36
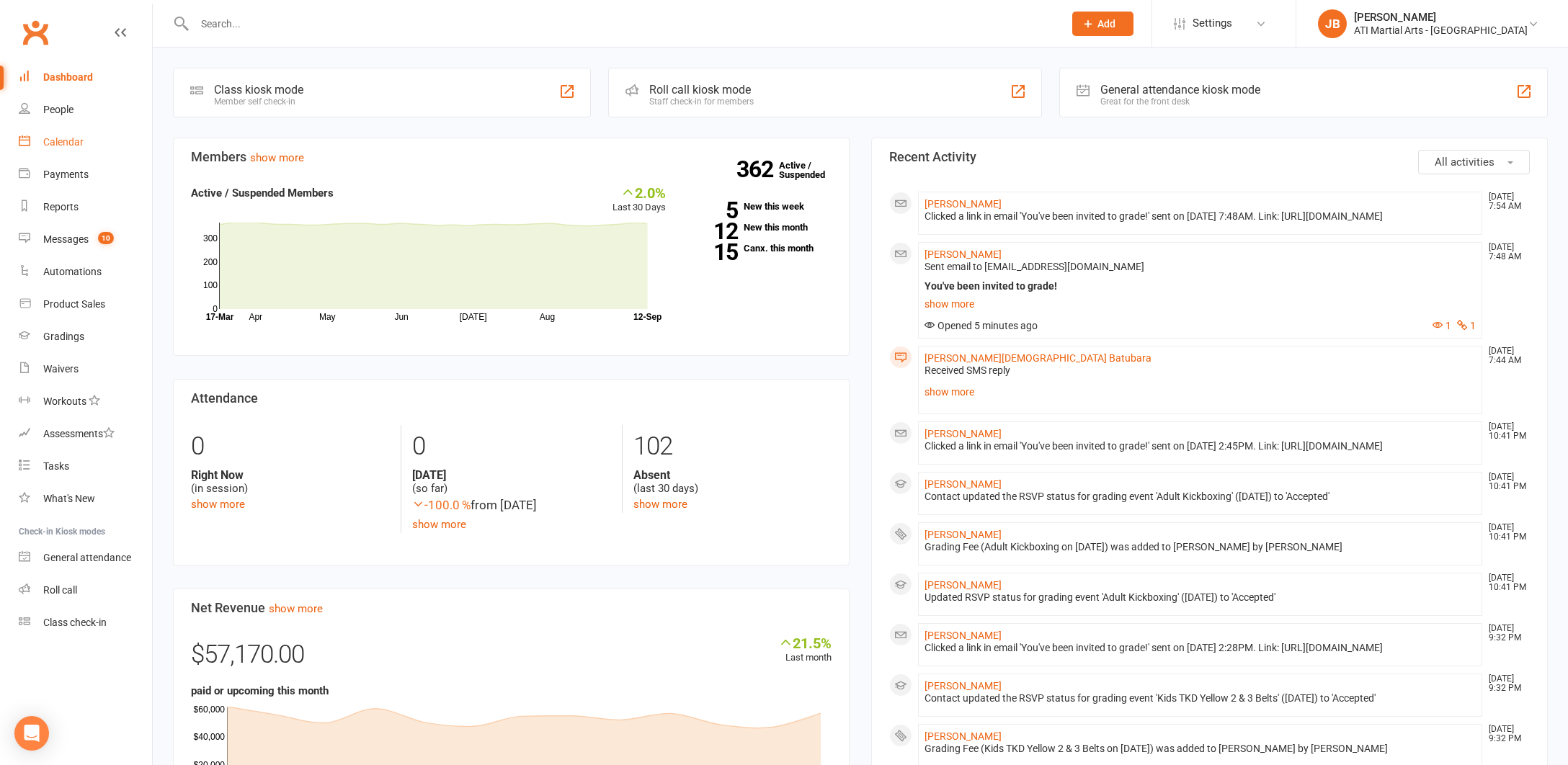
click at [63, 145] on div "Calendar" at bounding box center [63, 141] width 40 height 12
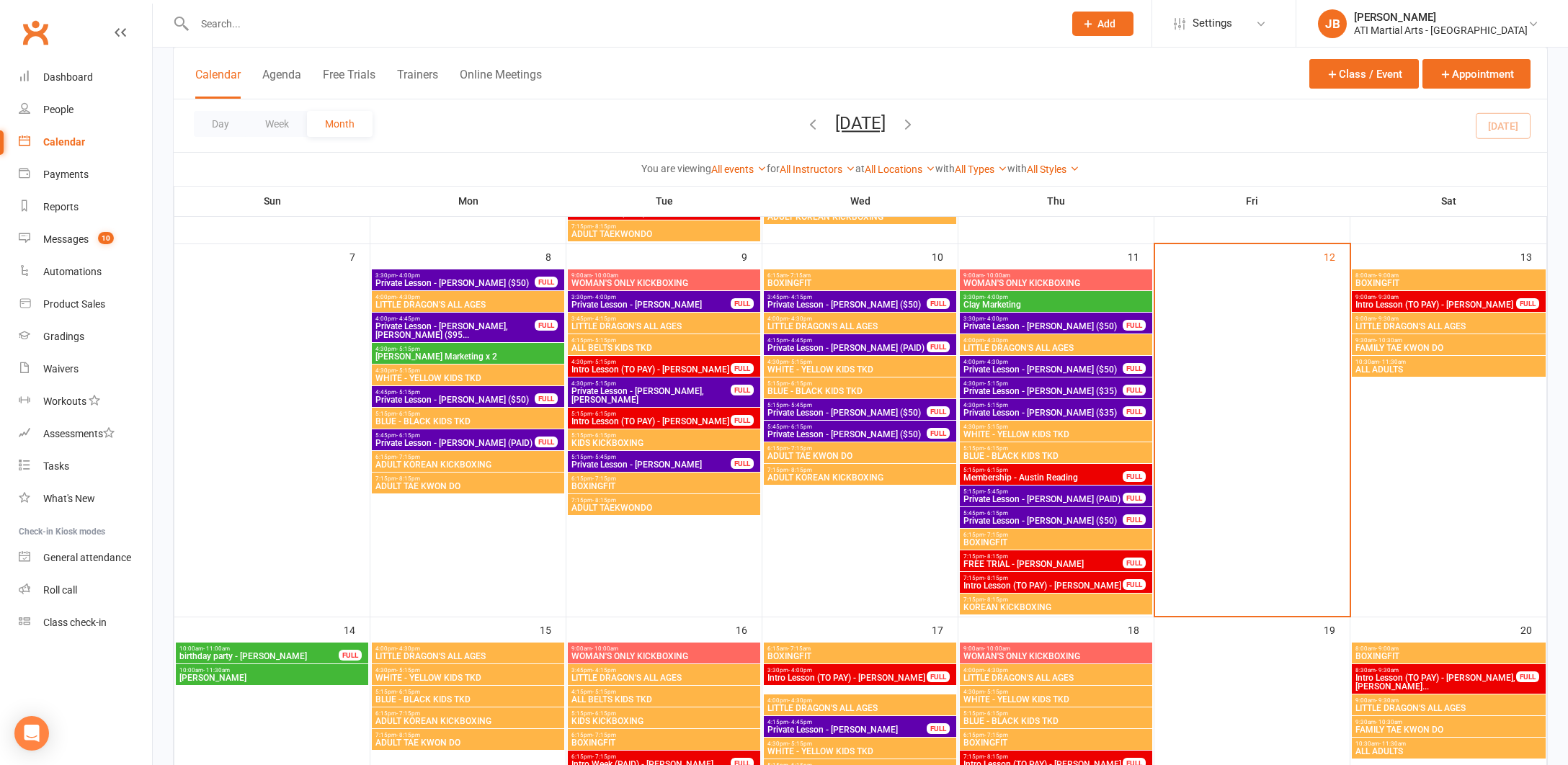
scroll to position [367, 0]
click at [32, 33] on link "Clubworx" at bounding box center [35, 32] width 36 height 36
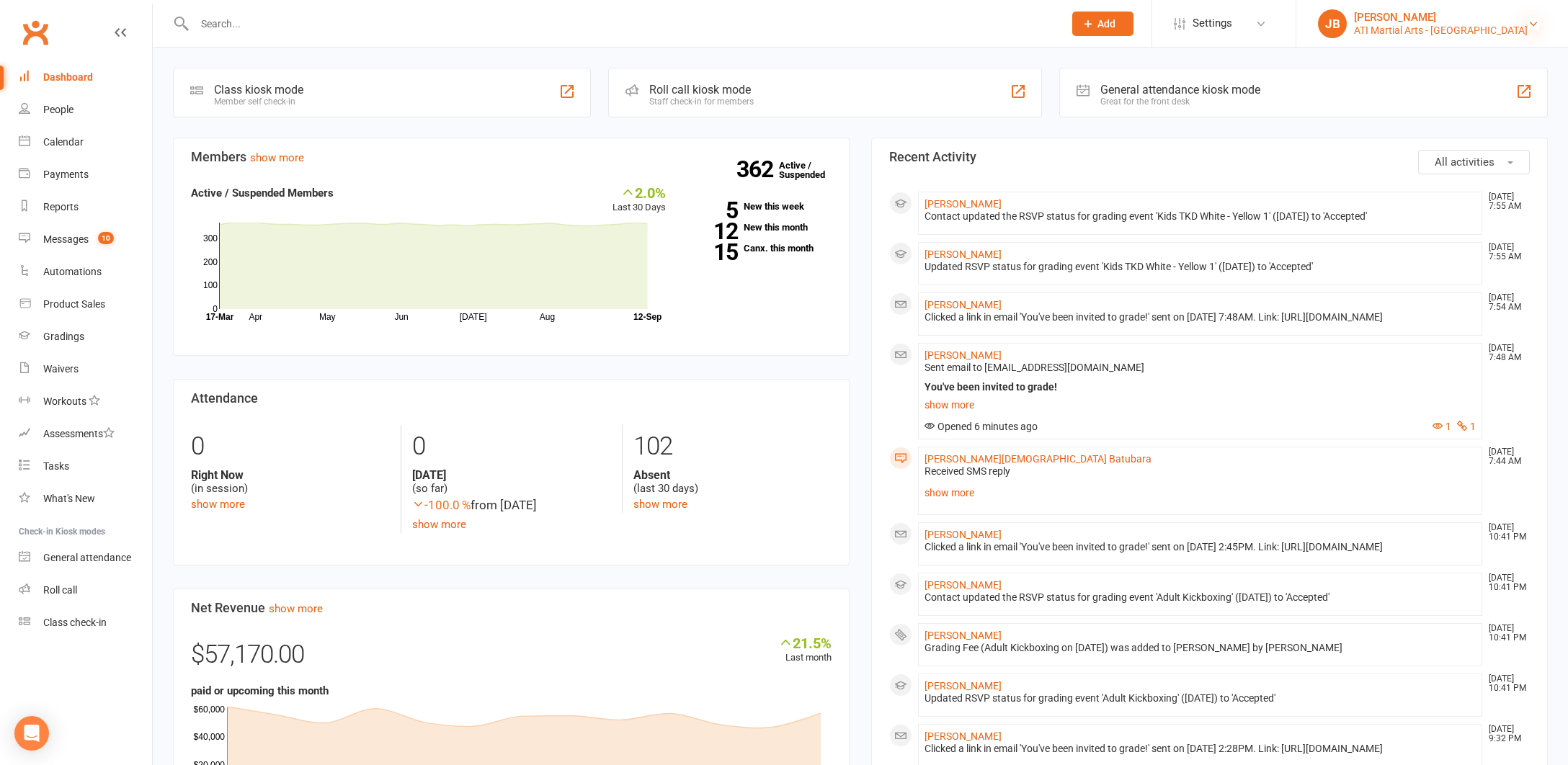
click at [1533, 22] on icon at bounding box center [1533, 23] width 12 height 12
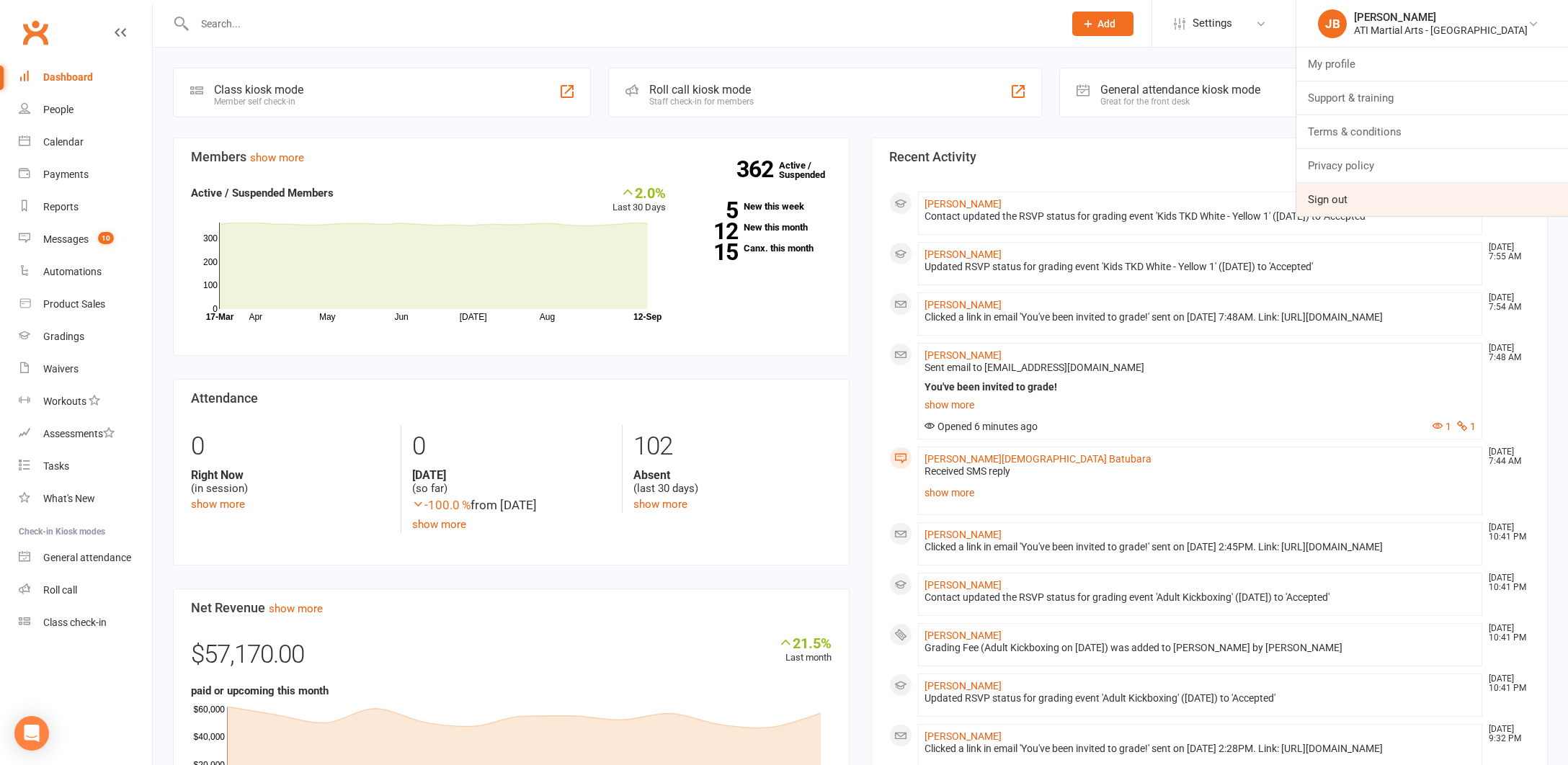
click at [1382, 201] on link "Sign out" at bounding box center [1432, 200] width 272 height 33
